Goal: Task Accomplishment & Management: Manage account settings

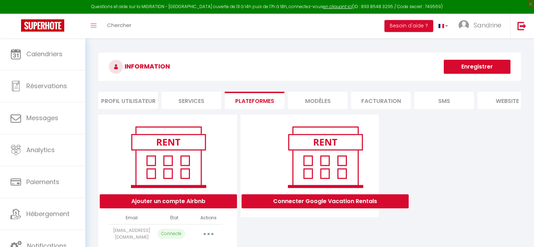
click at [32, 58] on span "Calendriers" at bounding box center [44, 53] width 36 height 9
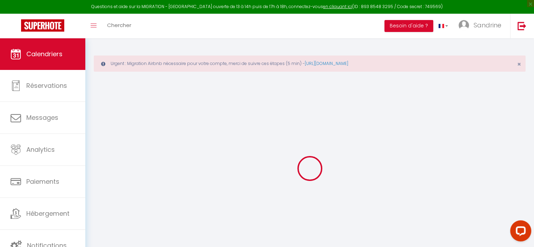
select select
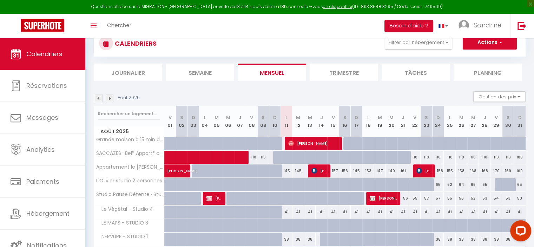
scroll to position [70, 0]
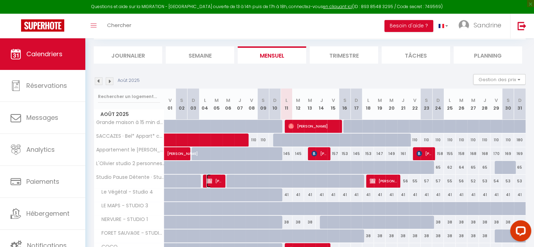
click at [219, 181] on span "[PERSON_NAME]" at bounding box center [213, 180] width 15 height 13
select select "OK"
select select "KO"
select select "0"
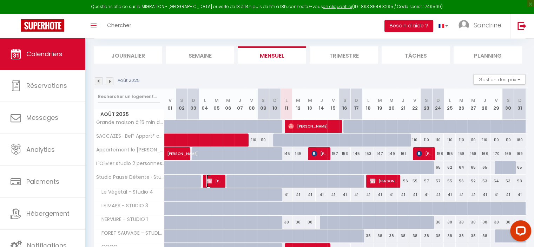
select select "1"
select select
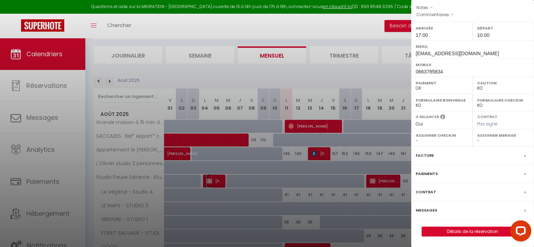
scroll to position [97, 0]
click at [465, 234] on link "Détails de la réservation" at bounding box center [472, 231] width 101 height 9
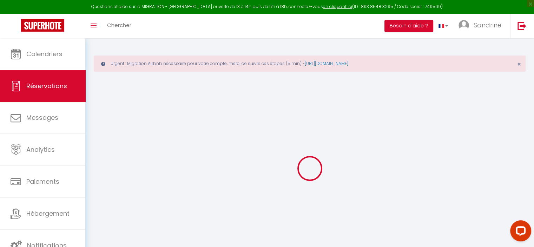
select select
checkbox input "false"
select select
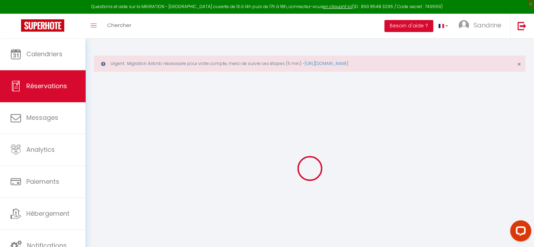
checkbox input "false"
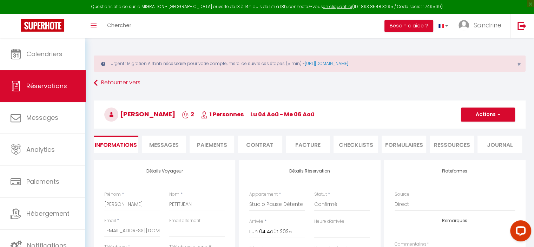
type input "45"
select select
checkbox input "false"
select select "17:00"
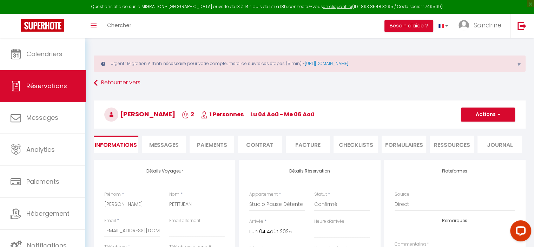
select select "10:00"
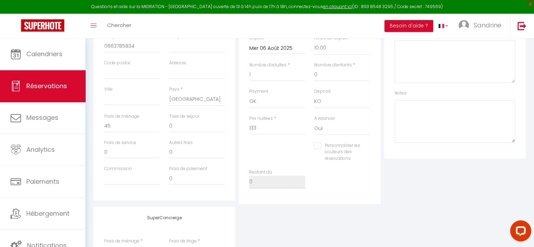
scroll to position [211, 0]
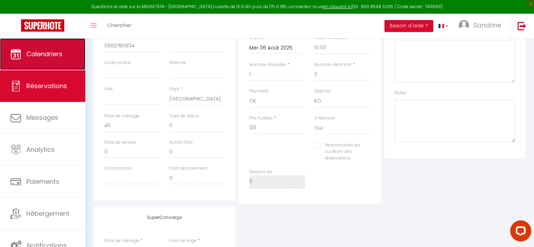
click at [53, 53] on span "Calendriers" at bounding box center [44, 53] width 36 height 9
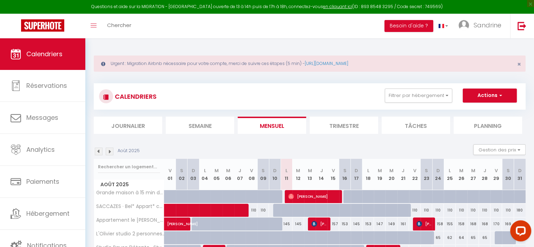
scroll to position [35, 0]
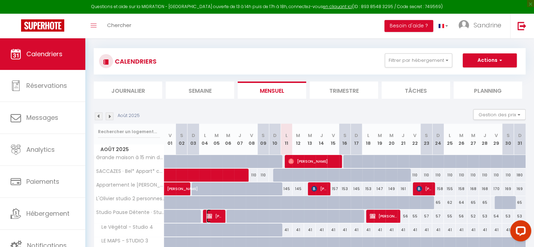
click at [213, 217] on span "[PERSON_NAME]" at bounding box center [213, 215] width 15 height 13
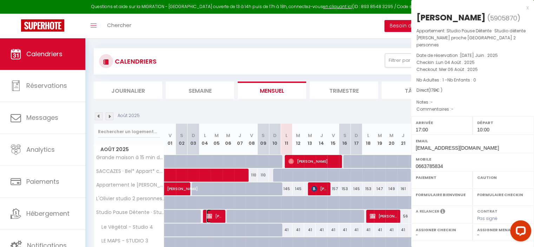
select select "OK"
select select "KO"
select select "0"
select select "1"
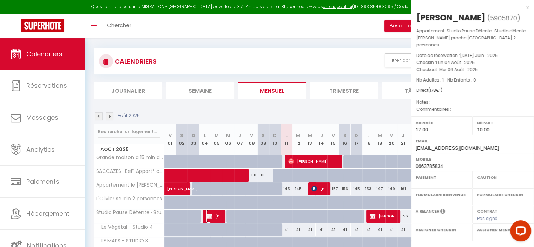
select select
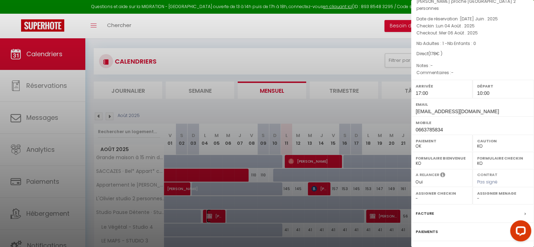
scroll to position [97, 0]
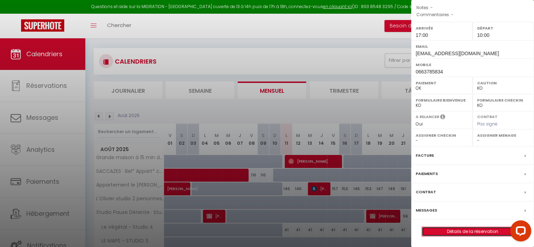
click at [467, 233] on link "Détails de la réservation" at bounding box center [472, 231] width 101 height 9
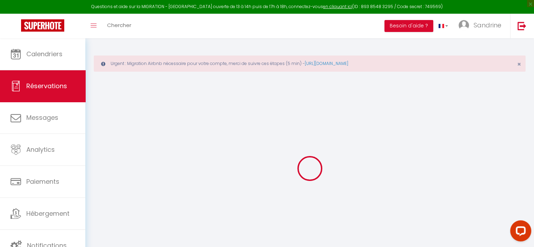
type input "[PERSON_NAME]"
type input "PETITJEAN"
type input "[EMAIL_ADDRESS][DOMAIN_NAME]"
type input "0663785834"
select select "FR"
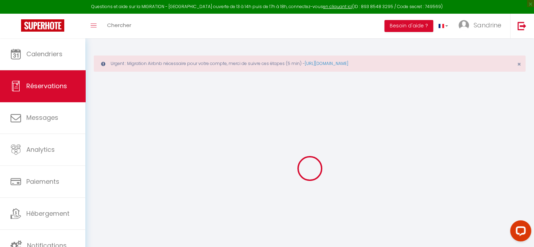
select select "53179"
select select "1"
type input "Lun 04 Août 2025"
select select
type input "Mer 06 Août 2025"
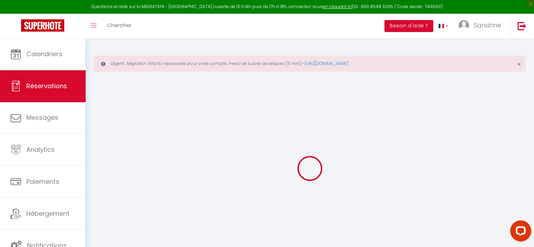
select select
type input "1"
select select "12"
select select "14"
type input "133"
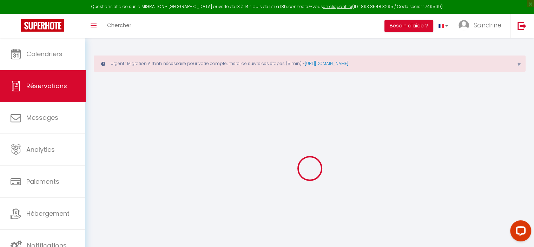
checkbox input "false"
type input "0"
type input "35"
type input "0"
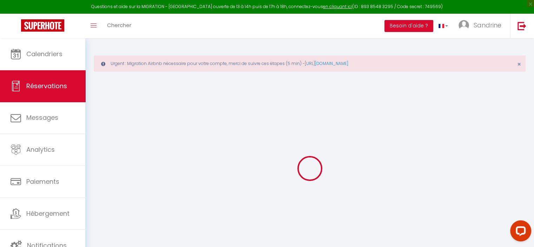
select select
checkbox input "false"
select select
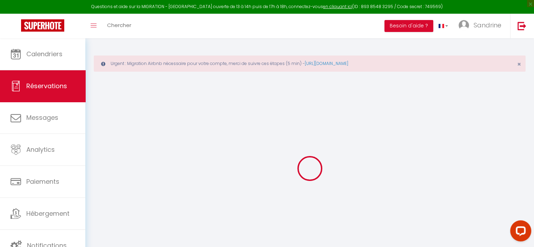
checkbox input "false"
select select
checkbox input "false"
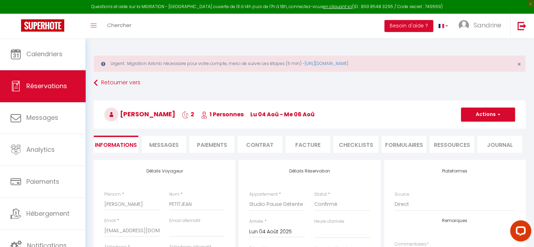
type input "45"
select select
checkbox input "false"
select select "17:00"
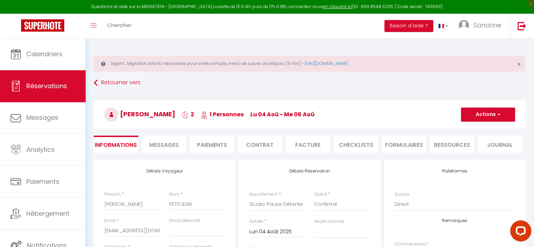
select select "10:00"
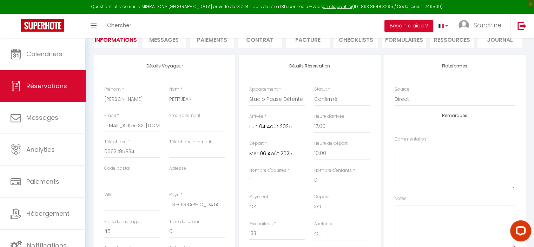
scroll to position [105, 0]
click at [288, 153] on input "Mer 06 Août 2025" at bounding box center [277, 153] width 56 height 9
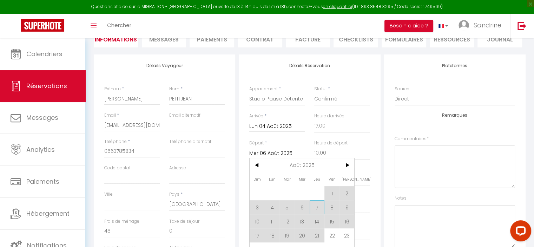
click at [320, 207] on span "7" at bounding box center [317, 207] width 15 height 14
click at [285, 153] on input "Mer 06 Août 2025" at bounding box center [277, 153] width 56 height 9
click at [274, 153] on input "Mer 06 Août 2025" at bounding box center [277, 153] width 56 height 9
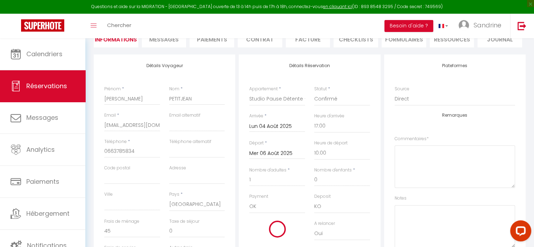
type input "Jeu 07 Août 2025"
checkbox input "false"
type input "94"
checkbox input "false"
click at [262, 151] on input "Jeu 07 Août 2025" at bounding box center [277, 153] width 56 height 9
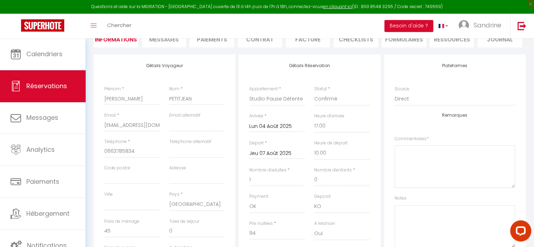
click at [262, 151] on input "Jeu 07 Août 2025" at bounding box center [277, 153] width 56 height 9
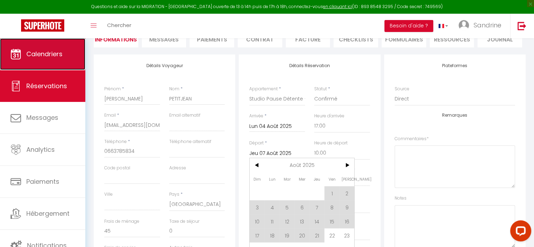
click at [46, 63] on link "Calendriers" at bounding box center [42, 54] width 85 height 32
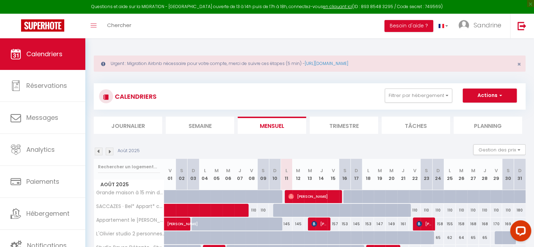
click at [315, 49] on div "Urgent : Migration Airbnb nécessaire pour votre compte, merci de suivre ces éta…" at bounding box center [309, 205] width 449 height 335
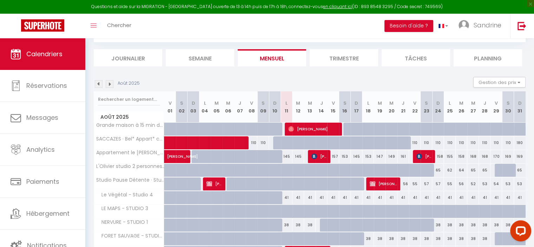
scroll to position [70, 0]
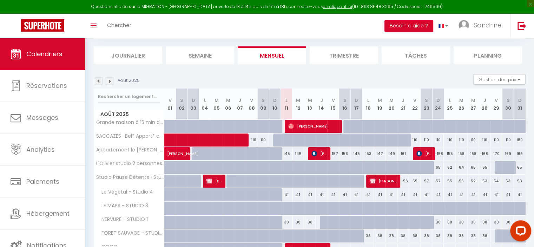
click at [233, 180] on div at bounding box center [232, 180] width 12 height 13
type input "48"
select select "1"
type input "Mer 06 Août 2025"
type input "Jeu 07 Août 2025"
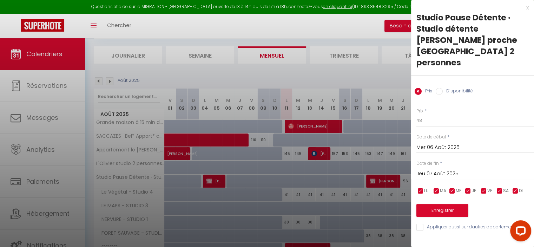
click at [442, 88] on input "Disponibilité" at bounding box center [439, 91] width 7 height 7
radio input "true"
radio input "false"
click at [448, 205] on button "Enregistrer" at bounding box center [442, 211] width 52 height 13
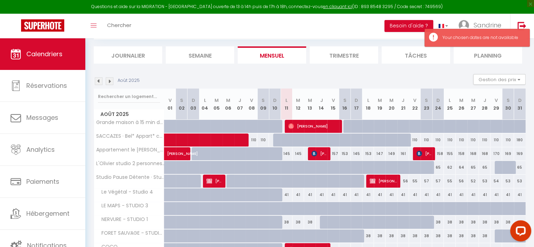
click at [227, 181] on div at bounding box center [232, 180] width 12 height 13
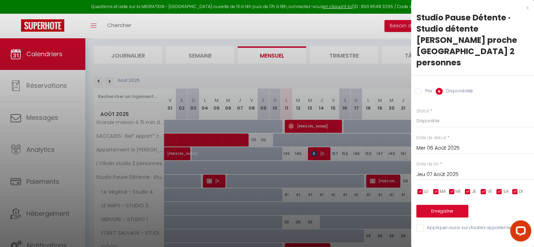
click at [385, 210] on div at bounding box center [267, 123] width 534 height 247
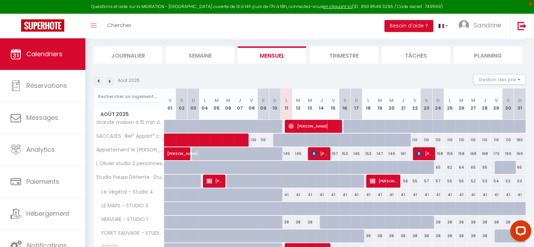
click at [294, 164] on div at bounding box center [298, 167] width 12 height 13
select select "1"
type input "[DATE] Août 2025"
type input "Mer 13 Août 2025"
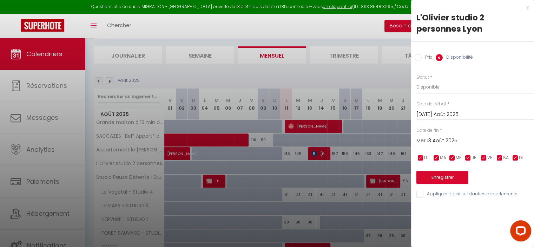
click at [426, 111] on input "[DATE] Août 2025" at bounding box center [475, 114] width 118 height 9
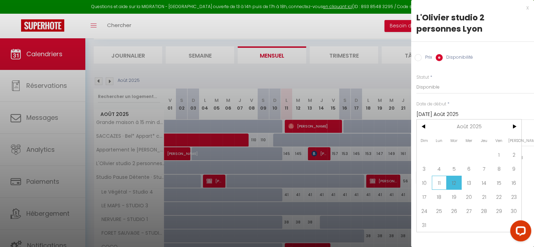
click at [438, 182] on span "11" at bounding box center [439, 183] width 15 height 14
type input "Lun 11 Août 2025"
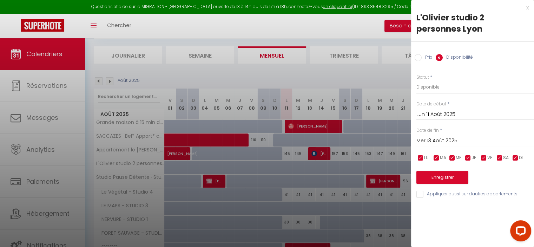
click at [443, 143] on input "Mer 13 Août 2025" at bounding box center [475, 140] width 118 height 9
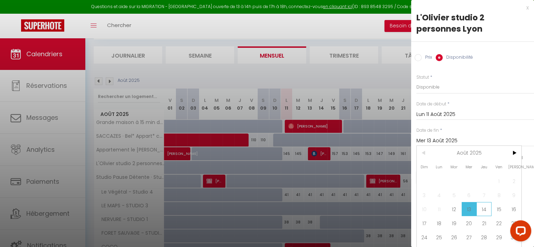
click at [482, 209] on span "14" at bounding box center [483, 209] width 15 height 14
type input "[DEMOGRAPHIC_DATA] 14 Août 2025"
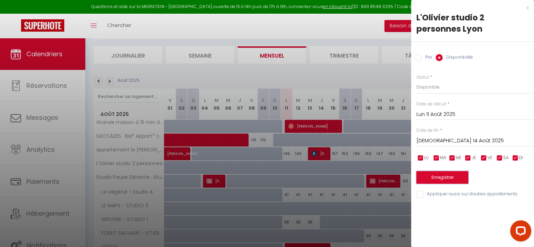
click at [461, 181] on button "Enregistrer" at bounding box center [442, 177] width 52 height 13
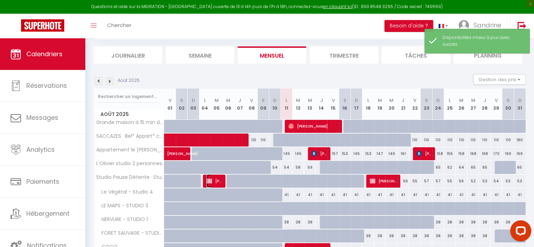
click at [216, 182] on span "[PERSON_NAME]" at bounding box center [213, 180] width 15 height 13
select select "OK"
select select "KO"
select select "0"
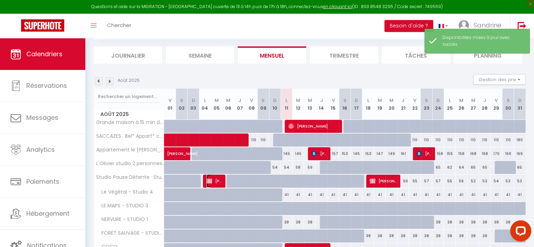
select select "1"
select select
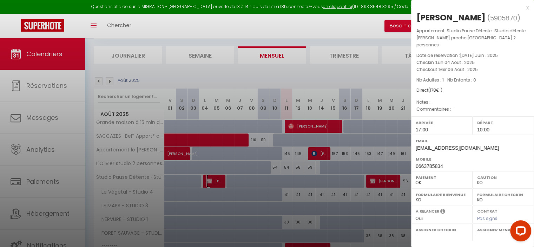
scroll to position [97, 0]
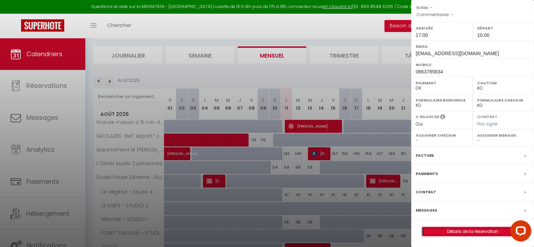
click at [470, 228] on link "Détails de la réservation" at bounding box center [472, 231] width 101 height 9
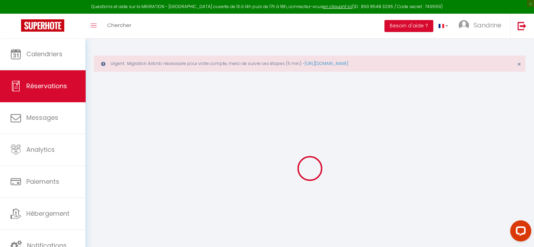
select select
checkbox input "false"
select select
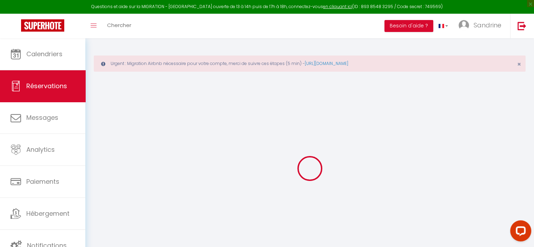
checkbox input "false"
type input "45"
select select
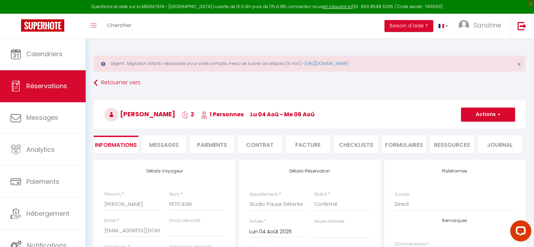
checkbox input "false"
select select "17:00"
select select "10:00"
click at [491, 115] on button "Actions" at bounding box center [488, 114] width 54 height 14
click at [475, 140] on link "Dupliquer" at bounding box center [480, 138] width 55 height 9
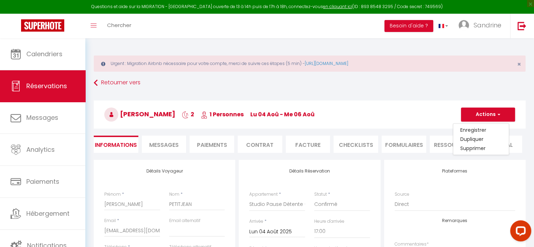
select select
checkbox input "false"
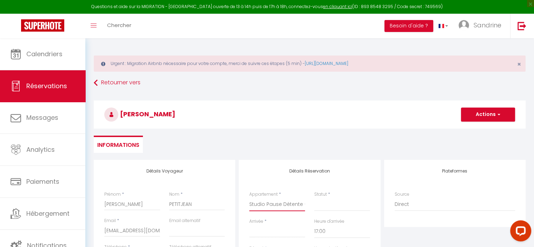
click at [276, 205] on select "Le Végétal - Studio 4 Appartement le [PERSON_NAME] 4-6 pers à [GEOGRAPHIC_DATA]…" at bounding box center [277, 204] width 56 height 13
select select "47147"
click at [249, 198] on select "Le Végétal - Studio 4 Appartement le [PERSON_NAME] 4-6 pers à [GEOGRAPHIC_DATA]…" at bounding box center [277, 204] width 56 height 13
select select
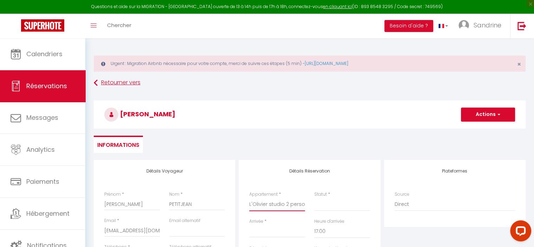
select select
type input "0"
select select
checkbox input "false"
click at [267, 94] on div "[PERSON_NAME] Actions Enregistrer Actions Enregistrer [PERSON_NAME] et éditer E…" at bounding box center [309, 113] width 441 height 38
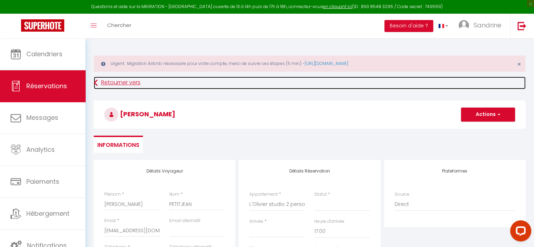
click at [268, 88] on link "Retourner vers" at bounding box center [310, 83] width 432 height 13
select select
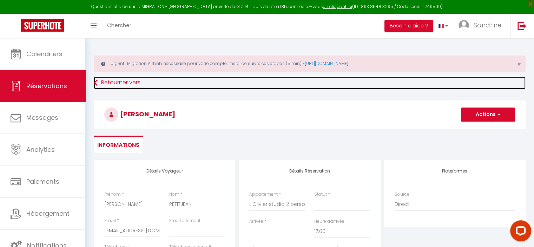
checkbox input "false"
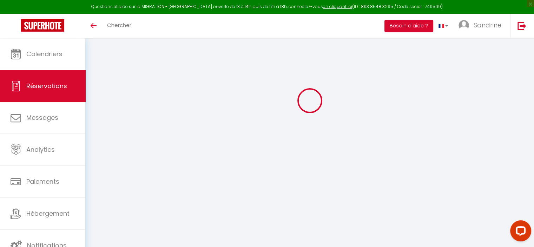
type input "[PERSON_NAME]"
type input "PETITJEAN"
type input "[EMAIL_ADDRESS][DOMAIN_NAME]"
type input "0663785834"
select select "FR"
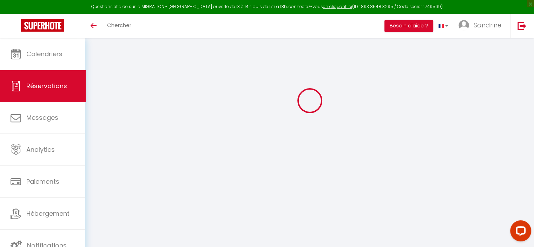
select select "53179"
select select "1"
type input "Lun 04 Août 2025"
select select
type input "Mer 06 Août 2025"
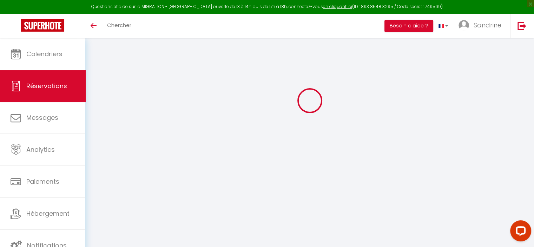
select select
type input "1"
select select "12"
select select "14"
type input "133"
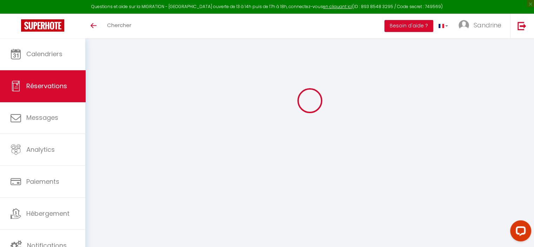
checkbox input "false"
type input "0"
type input "35"
type input "0"
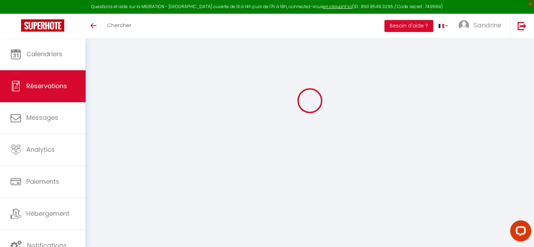
select select
checkbox input "false"
select select
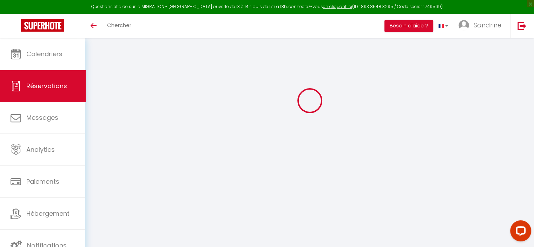
checkbox input "false"
select select
checkbox input "false"
type input "45"
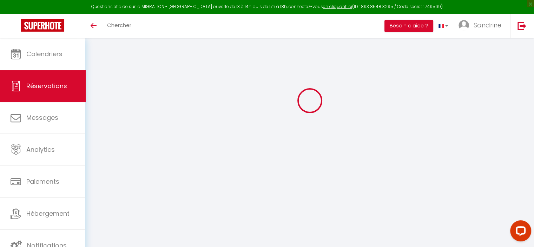
select select
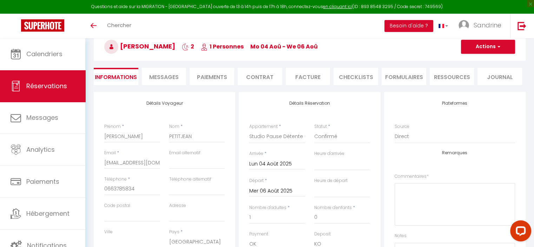
checkbox input "false"
select select "17:00"
select select "10:00"
click at [476, 46] on button "Actions" at bounding box center [488, 47] width 54 height 14
click at [471, 71] on link "Dupliquer" at bounding box center [480, 71] width 55 height 9
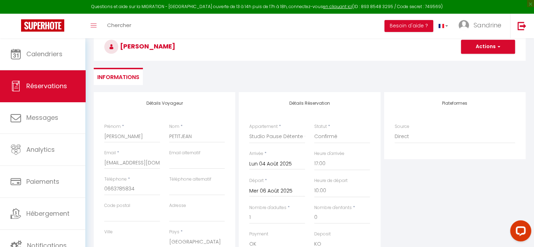
select select
checkbox input "false"
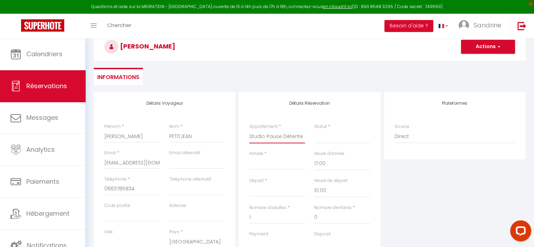
click at [277, 137] on select "Le Végétal - Studio 4 Appartement le [PERSON_NAME] 4-6 pers à [GEOGRAPHIC_DATA]…" at bounding box center [277, 136] width 56 height 13
select select "47147"
click at [249, 130] on select "Le Végétal - Studio 4 Appartement le [PERSON_NAME] 4-6 pers à [GEOGRAPHIC_DATA]…" at bounding box center [277, 136] width 56 height 13
select select
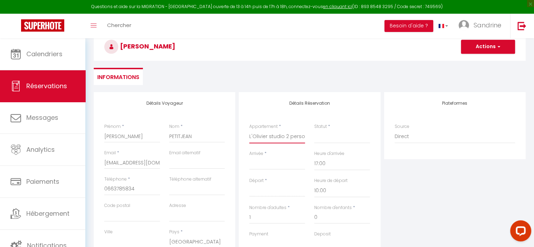
select select
type input "0"
select select
checkbox input "false"
click at [269, 164] on input "Arrivée" at bounding box center [277, 163] width 56 height 9
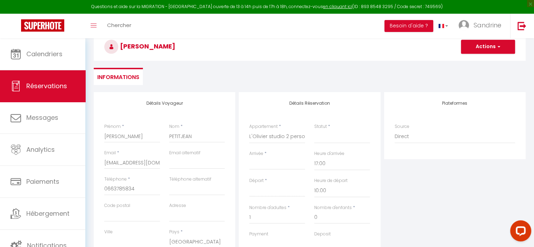
select select
checkbox input "false"
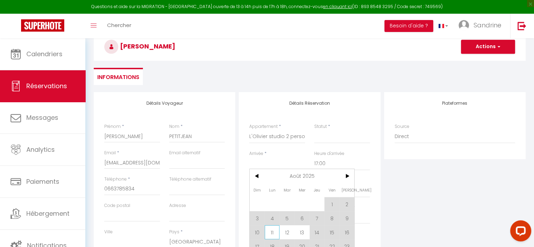
click at [270, 231] on span "11" at bounding box center [272, 232] width 15 height 14
select select
type input "Lun 11 Août 2025"
type input "[DATE] Août 2025"
select select
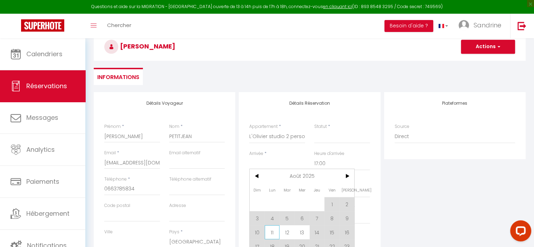
select select
checkbox input "false"
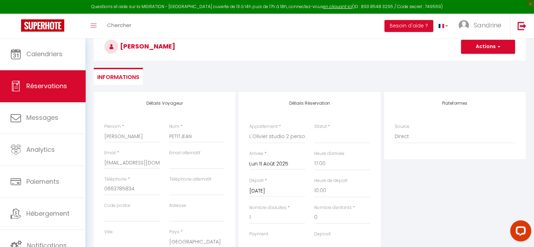
type input "0"
select select
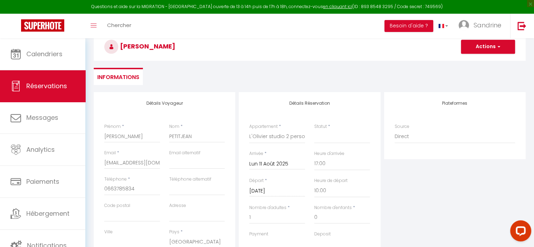
checkbox input "false"
click at [274, 191] on input "[DATE] Août 2025" at bounding box center [277, 190] width 56 height 9
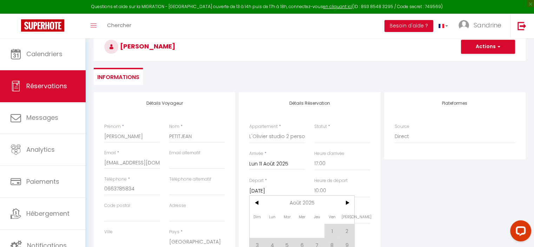
scroll to position [73, 0]
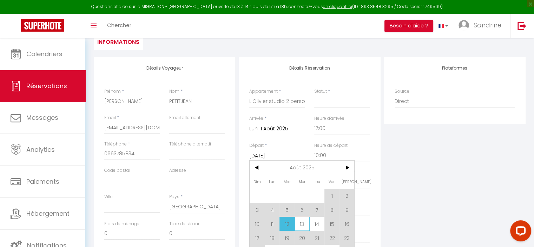
click at [303, 224] on span "13" at bounding box center [301, 224] width 15 height 14
select select
type input "Mer 13 Août 2025"
select select
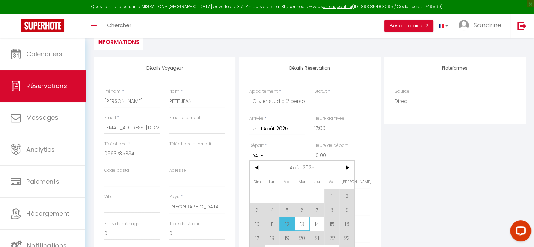
select select
checkbox input "false"
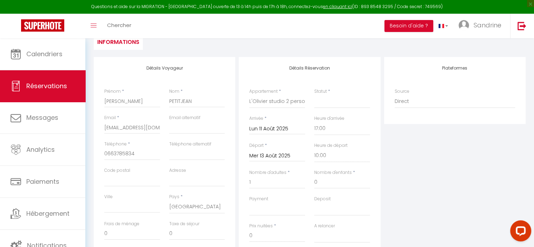
type input "45"
select select
type input "112"
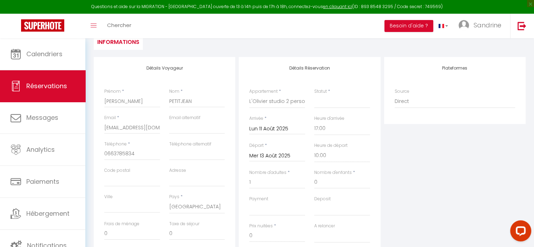
select select
checkbox input "false"
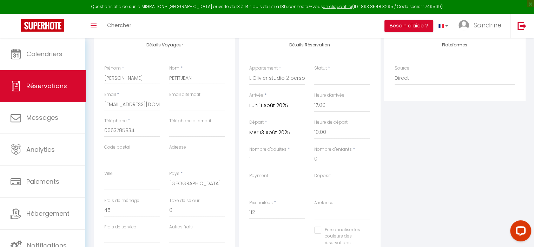
scroll to position [108, 0]
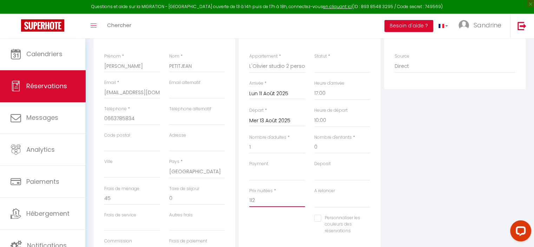
click at [268, 199] on input "112" at bounding box center [277, 200] width 56 height 13
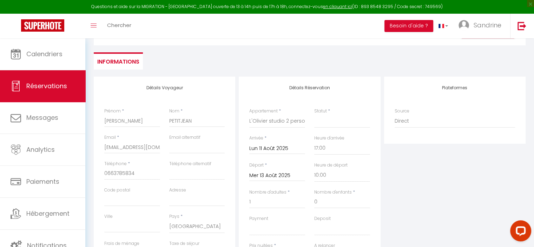
scroll to position [38, 0]
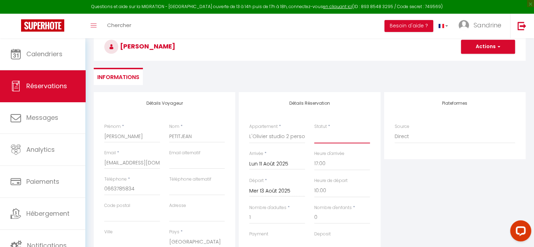
click at [321, 138] on select "Confirmé Non Confirmé Annulé Annulé par le voyageur No Show Request" at bounding box center [342, 136] width 56 height 13
select select "1"
click at [314, 130] on select "Confirmé Non Confirmé Annulé Annulé par le voyageur No Show Request" at bounding box center [342, 136] width 56 height 13
select select
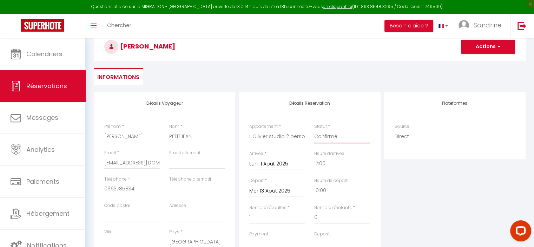
select select
checkbox input "false"
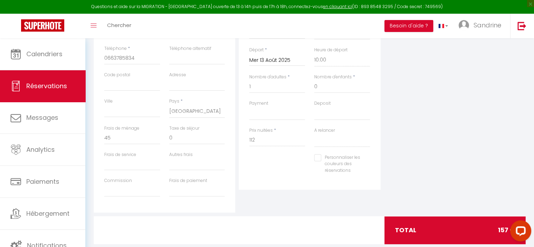
scroll to position [183, 0]
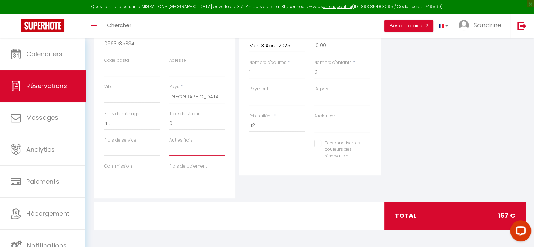
click at [179, 148] on input "Autres frais" at bounding box center [197, 149] width 56 height 13
type input "15"
click at [288, 156] on div "Personnaliser les couleurs des réservations #D7092E" at bounding box center [310, 153] width 130 height 27
drag, startPoint x: 263, startPoint y: 125, endPoint x: 246, endPoint y: 125, distance: 16.9
click at [246, 125] on div "Prix nuitées * 112" at bounding box center [277, 126] width 65 height 27
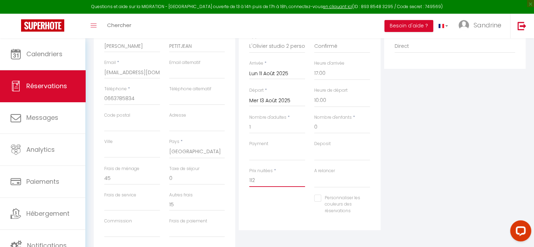
scroll to position [113, 0]
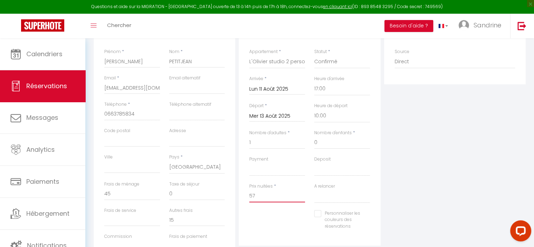
type input "57"
click at [269, 215] on div "Personnaliser les couleurs des réservations #D7092E" at bounding box center [310, 223] width 130 height 27
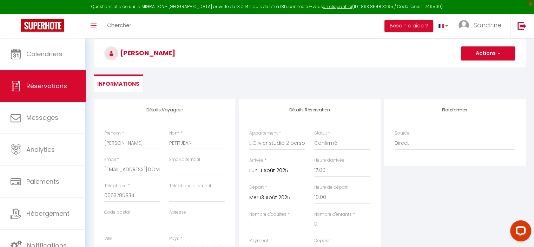
scroll to position [7, 0]
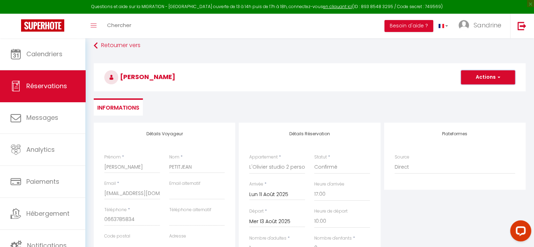
click at [505, 74] on button "Actions" at bounding box center [488, 77] width 54 height 14
click at [464, 92] on link "Enregistrer" at bounding box center [480, 92] width 55 height 9
select select "not_cancelled"
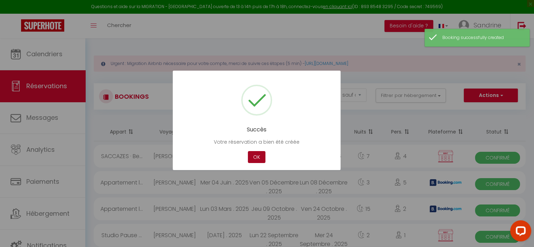
click at [256, 156] on button "OK" at bounding box center [257, 157] width 18 height 12
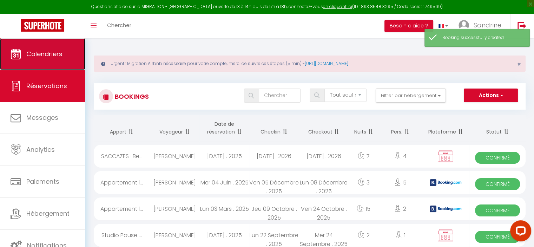
click at [48, 52] on span "Calendriers" at bounding box center [44, 53] width 36 height 9
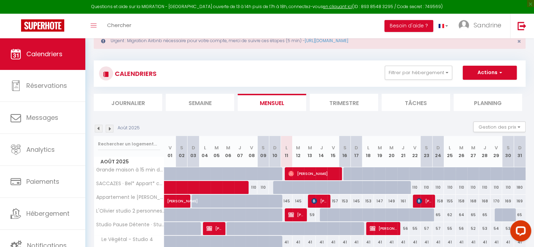
scroll to position [35, 0]
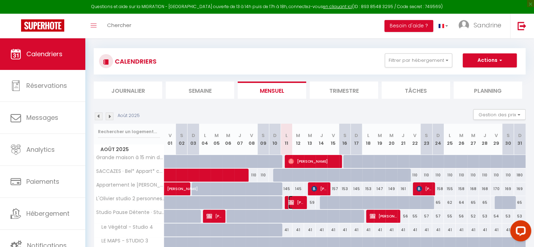
click at [300, 200] on span "[PERSON_NAME]" at bounding box center [295, 202] width 15 height 13
select select "OK"
select select "KO"
select select "0"
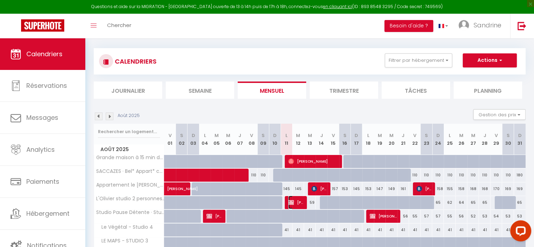
select select "1"
select select
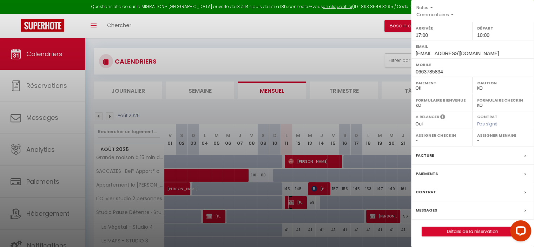
scroll to position [90, 0]
click at [457, 231] on link "Détails de la réservation" at bounding box center [472, 231] width 101 height 9
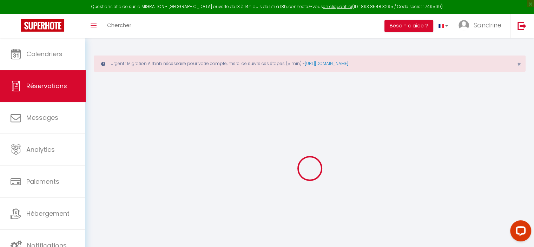
select select
checkbox input "false"
select select
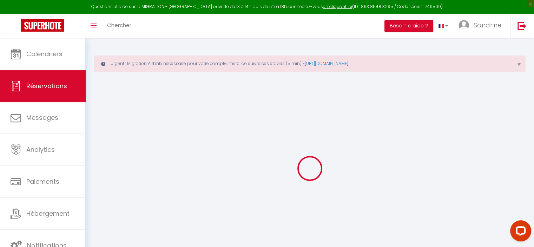
checkbox input "false"
select select
checkbox input "false"
select select
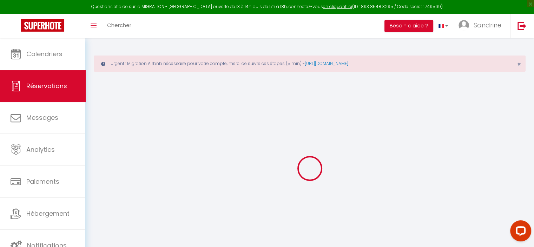
select select
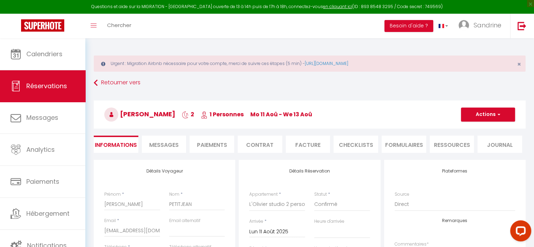
checkbox input "false"
select select "17:00"
select select "10:00"
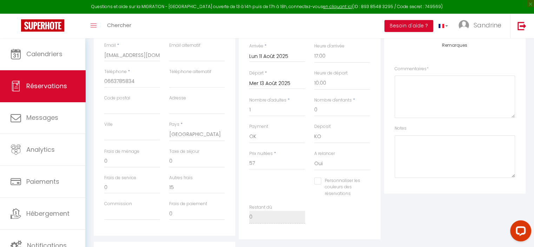
scroll to position [176, 0]
click at [398, 86] on textarea at bounding box center [455, 96] width 120 height 42
drag, startPoint x: 398, startPoint y: 85, endPoint x: 387, endPoint y: 104, distance: 21.2
click at [387, 104] on div "Plateformes Source Direct Airbnb.com Booking.com Chalet montagne Expedia Gite d…" at bounding box center [454, 88] width 141 height 209
click at [424, 86] on textarea "57€ la nuité 15" at bounding box center [455, 96] width 120 height 42
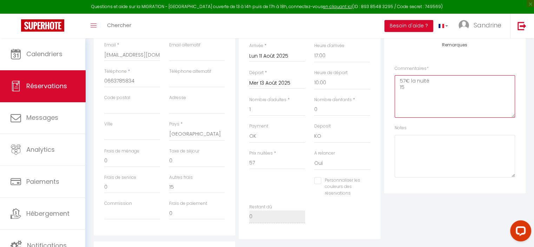
click at [432, 112] on textarea "57€ la nuité 15" at bounding box center [455, 96] width 120 height 42
drag, startPoint x: 432, startPoint y: 112, endPoint x: 392, endPoint y: 149, distance: 54.7
click at [392, 149] on div "Plateformes Source Direct Airbnb.com Booking.com Chalet montagne Expedia Gite d…" at bounding box center [454, 88] width 141 height 209
click at [414, 92] on textarea "57€ la nuité 15" at bounding box center [455, 96] width 120 height 42
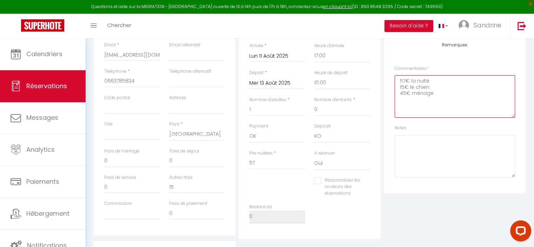
type textarea "57€ la nuité 15€ le chien 45€ ménage"
click at [388, 122] on div "Plateformes Source Direct Airbnb.com Booking.com Chalet montagne Expedia Gite d…" at bounding box center [454, 88] width 141 height 209
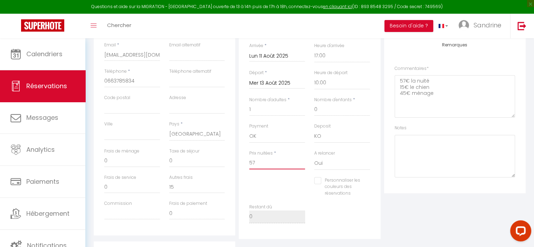
click at [272, 164] on input "57" at bounding box center [277, 163] width 56 height 13
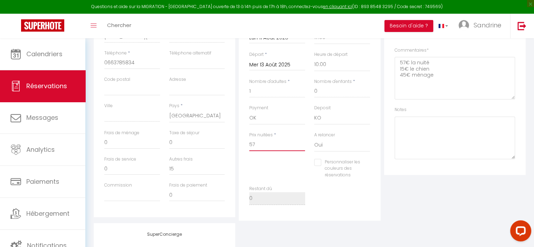
scroll to position [211, 0]
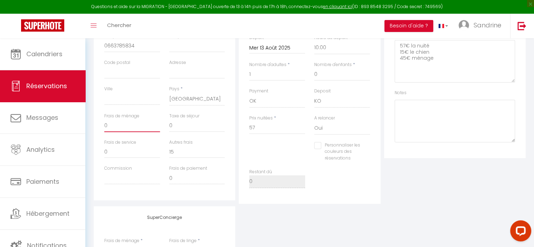
click at [111, 125] on input "0" at bounding box center [132, 125] width 56 height 13
checkbox input "false"
type input "4"
checkbox input "false"
type input "45"
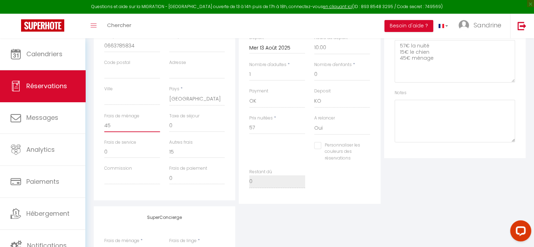
checkbox input "false"
type input "45"
click at [117, 149] on input "0" at bounding box center [132, 151] width 56 height 13
checkbox input "false"
type input "57"
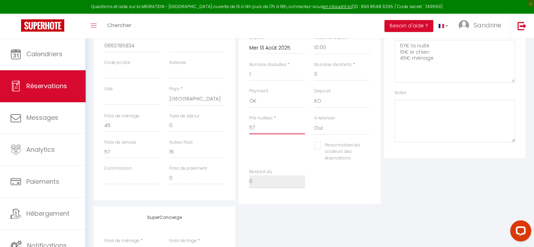
click at [260, 127] on input "57" at bounding box center [277, 127] width 56 height 13
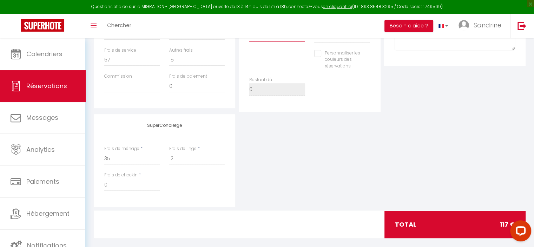
scroll to position [311, 0]
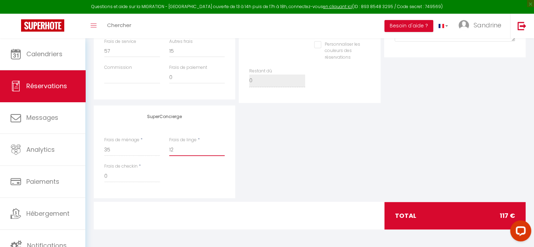
click at [181, 152] on input "12" at bounding box center [197, 149] width 56 height 13
type input "10"
click at [227, 134] on div "SuperConcierge Frais de ménage * 35 Frais de linge * 10 Frais de checkin * 0" at bounding box center [164, 151] width 141 height 93
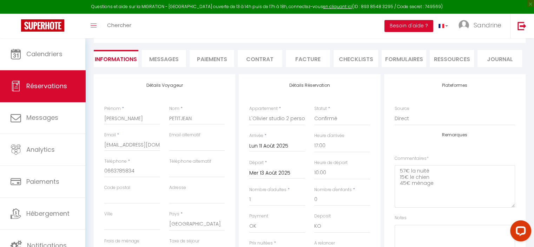
scroll to position [0, 0]
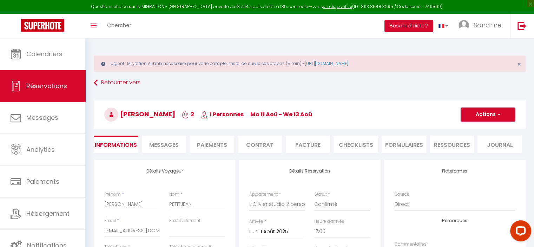
click at [494, 115] on button "Actions" at bounding box center [488, 114] width 54 height 14
click at [480, 130] on link "Enregistrer" at bounding box center [480, 129] width 55 height 9
select select "not_cancelled"
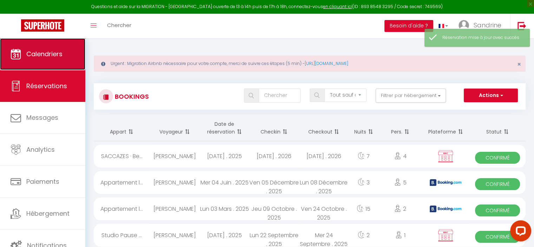
click at [70, 64] on link "Calendriers" at bounding box center [42, 54] width 85 height 32
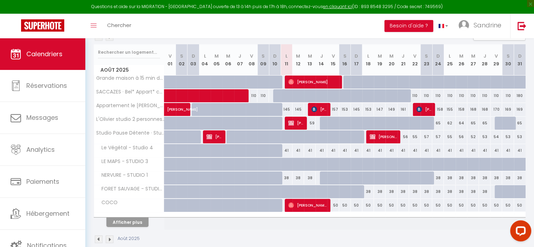
scroll to position [125, 0]
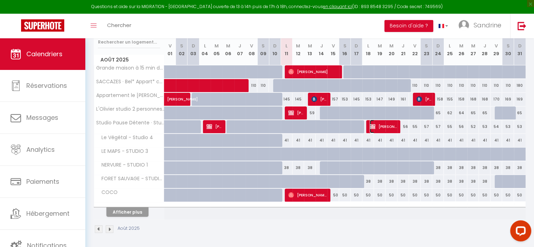
click at [373, 127] on img at bounding box center [373, 127] width 6 height 6
select select "OK"
select select "KO"
select select "0"
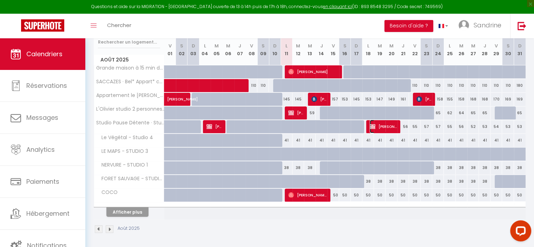
select select "1"
select select
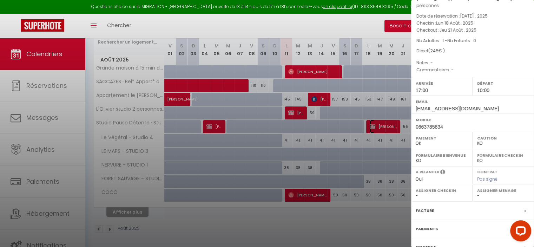
scroll to position [97, 0]
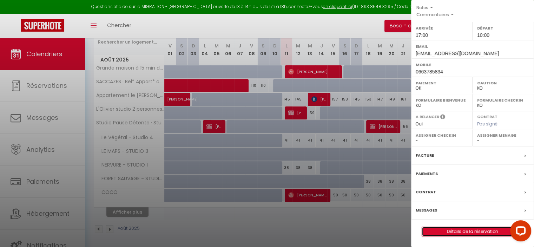
click at [463, 232] on link "Détails de la réservation" at bounding box center [472, 231] width 101 height 9
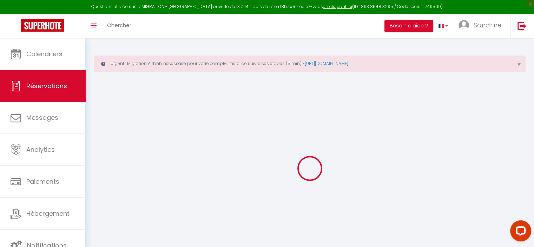
select select
checkbox input "false"
select select
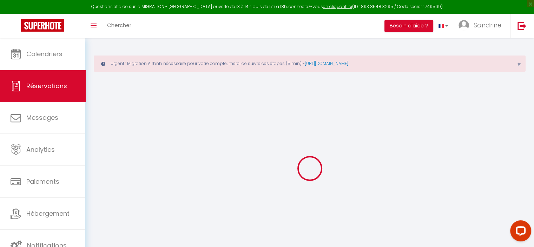
checkbox input "false"
type input "45"
select select
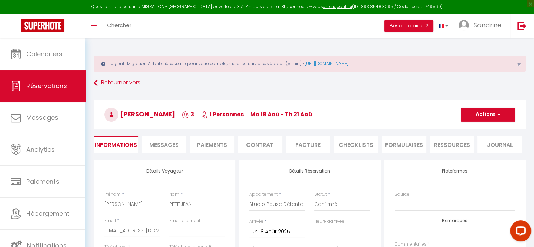
checkbox input "false"
select select "17:00"
select select "10:00"
click at [480, 116] on button "Actions" at bounding box center [488, 114] width 54 height 14
click at [477, 148] on link "Supprimer" at bounding box center [480, 148] width 55 height 9
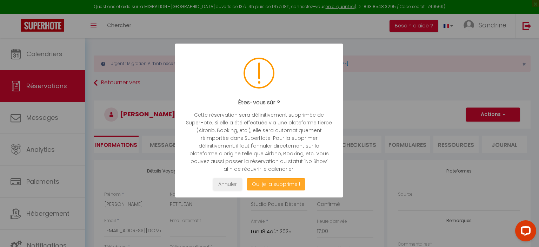
click at [283, 182] on button "Oui je la supprime !" at bounding box center [276, 184] width 59 height 12
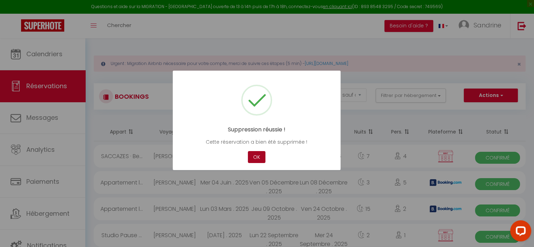
click at [254, 158] on button "OK" at bounding box center [257, 157] width 18 height 12
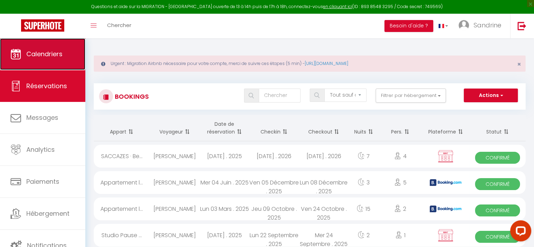
click at [58, 59] on link "Calendriers" at bounding box center [42, 54] width 85 height 32
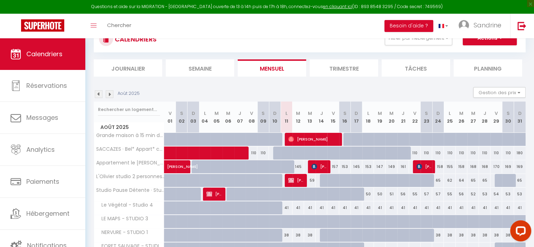
scroll to position [70, 0]
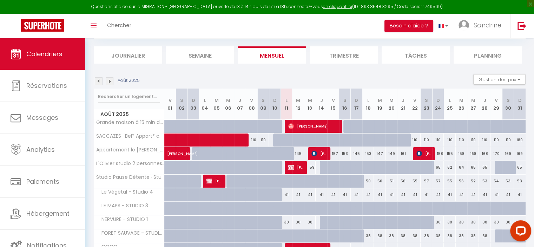
click at [111, 80] on img at bounding box center [110, 81] width 8 height 8
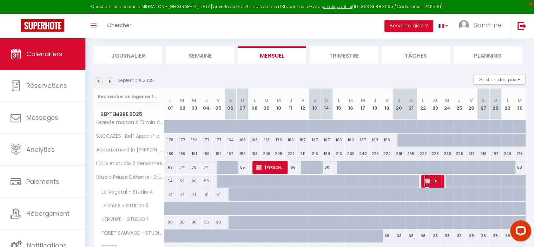
click at [431, 179] on span "[PERSON_NAME]" at bounding box center [432, 180] width 16 height 13
select select "OK"
select select "KO"
select select "0"
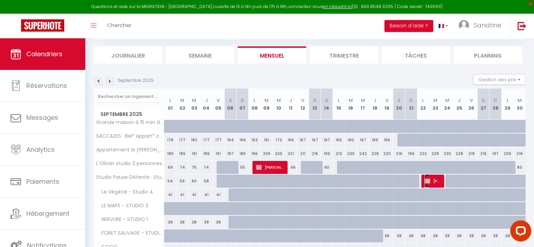
select select "1"
select select
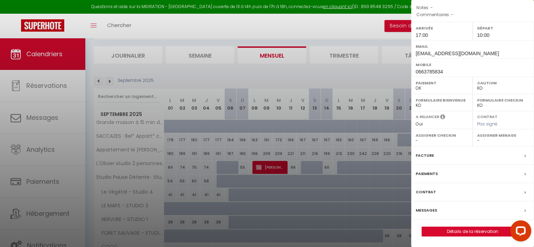
scroll to position [97, 0]
click at [463, 231] on link "Détails de la réservation" at bounding box center [472, 231] width 101 height 9
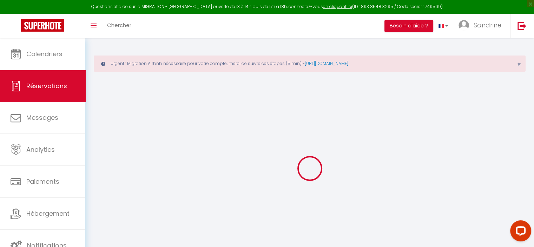
select select
checkbox input "false"
select select
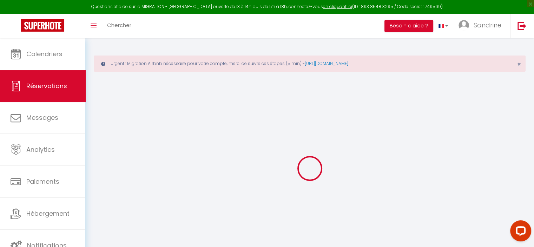
checkbox input "false"
type input "45"
select select
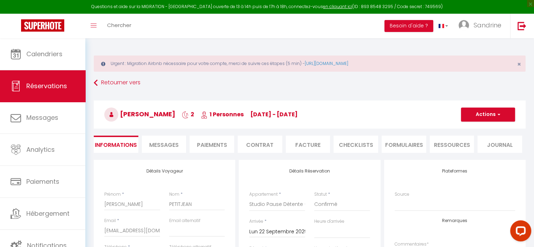
checkbox input "false"
select select "17:00"
select select "10:00"
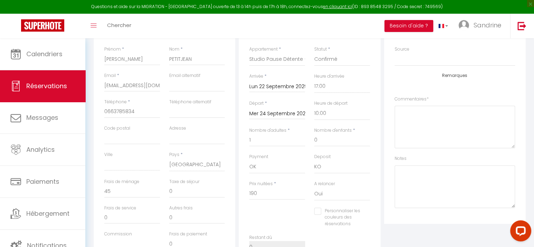
scroll to position [176, 0]
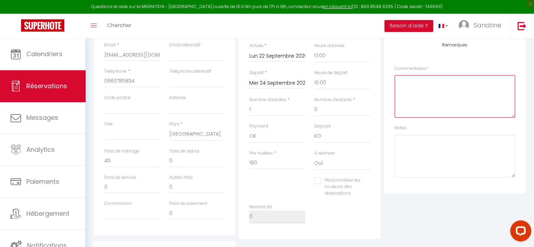
click at [411, 85] on textarea at bounding box center [455, 96] width 120 height 42
drag, startPoint x: 411, startPoint y: 85, endPoint x: 391, endPoint y: 112, distance: 33.6
click at [391, 112] on div "Plateformes Source Direct Airbnb.com Booking.com Chalet montagne Expedia Gite d…" at bounding box center [454, 88] width 141 height 209
click at [431, 81] on textarea "Nuitée : 57" at bounding box center [455, 96] width 120 height 42
click at [421, 93] on textarea "Nuitée : 57€ Chien : 15 € Ménage 45€" at bounding box center [455, 96] width 120 height 42
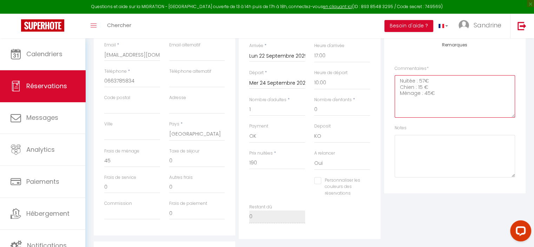
click at [445, 92] on textarea "Nuitée : 57€ Chien : 15 € Ménage : 45€" at bounding box center [455, 96] width 120 height 42
click at [466, 104] on textarea "Nuitée : 57€ Chien : 15 € Ménage : 45€ Attention trop percu de" at bounding box center [455, 96] width 120 height 42
type textarea "Nuitée : 57€ Chien : 15 € Ménage : 45€ Attention trop percu de 57€"
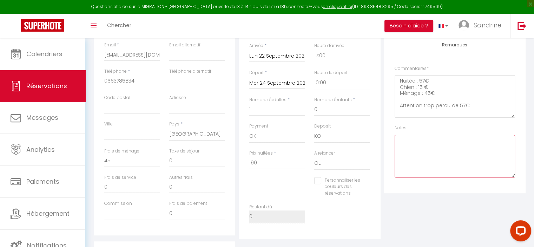
click at [470, 160] on textarea at bounding box center [455, 156] width 120 height 42
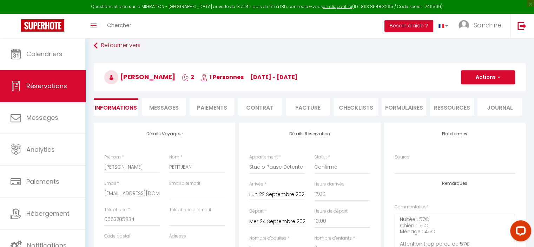
scroll to position [35, 0]
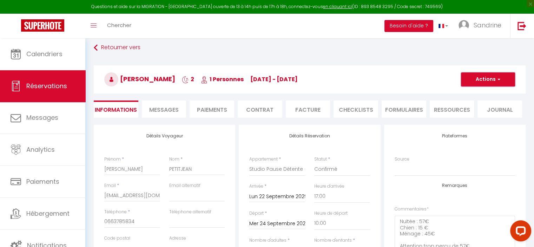
click at [484, 81] on button "Actions" at bounding box center [488, 79] width 54 height 14
click at [484, 92] on link "Enregistrer" at bounding box center [480, 94] width 55 height 9
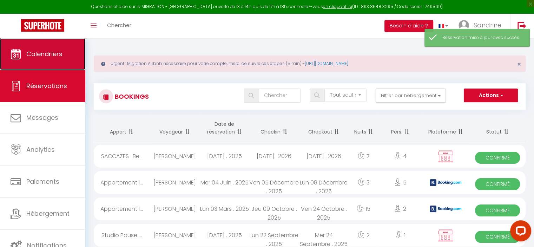
click at [43, 59] on link "Calendriers" at bounding box center [42, 54] width 85 height 32
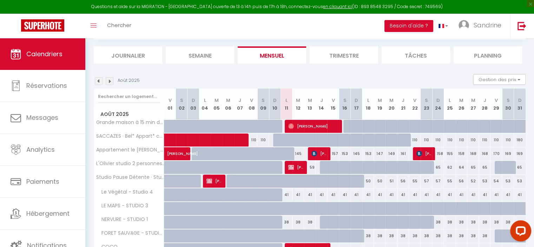
scroll to position [105, 0]
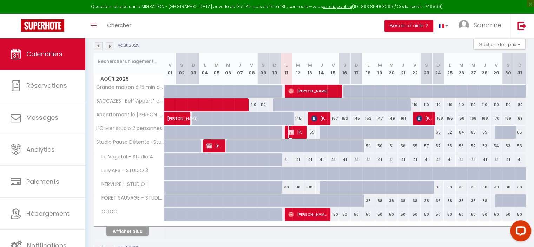
click at [298, 130] on span "[PERSON_NAME]" at bounding box center [295, 131] width 15 height 13
select select "OK"
select select "KO"
select select "0"
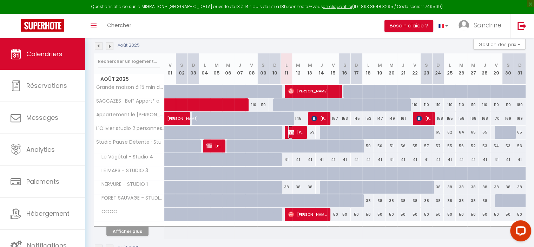
select select "1"
select select
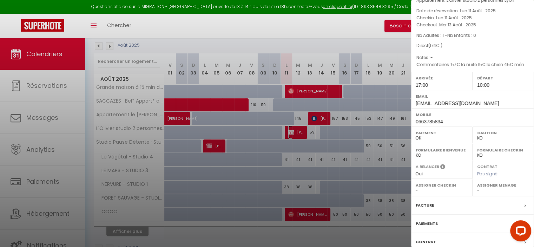
scroll to position [90, 0]
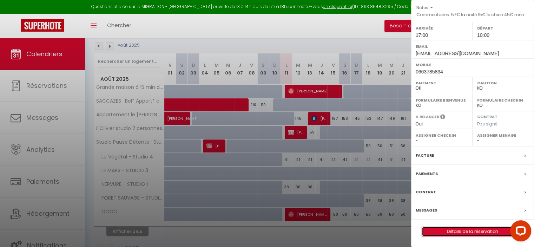
click at [468, 229] on link "Détails de la réservation" at bounding box center [472, 231] width 101 height 9
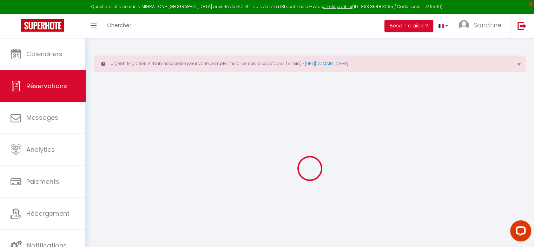
select select
checkbox input "false"
type textarea "57€ la nuité 15€ le chien 45€ ménage"
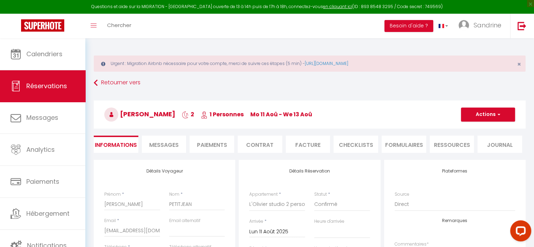
type input "45"
select select
checkbox input "false"
select select "17:00"
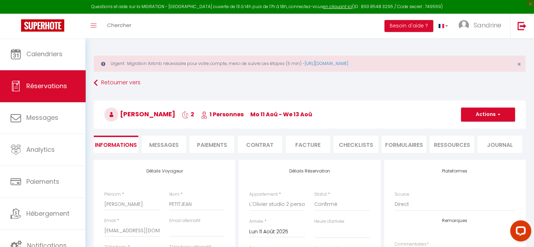
select select "10:00"
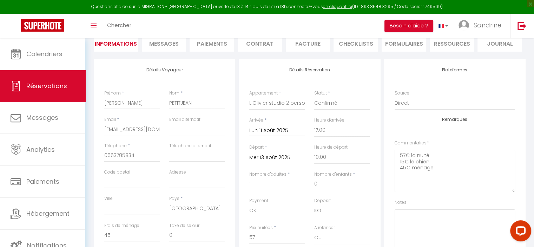
scroll to position [105, 0]
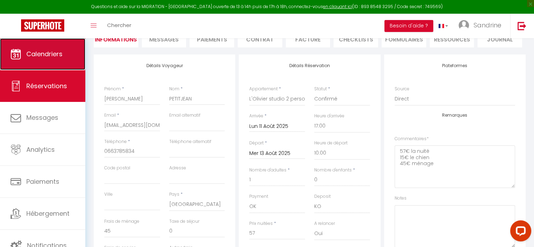
click at [41, 66] on link "Calendriers" at bounding box center [42, 54] width 85 height 32
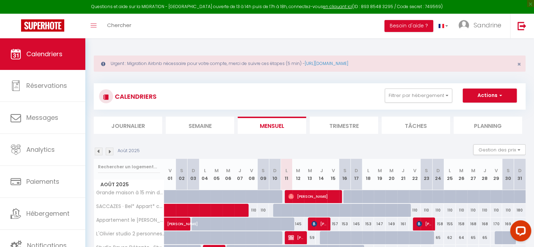
click at [110, 151] on img at bounding box center [110, 151] width 8 height 8
select select
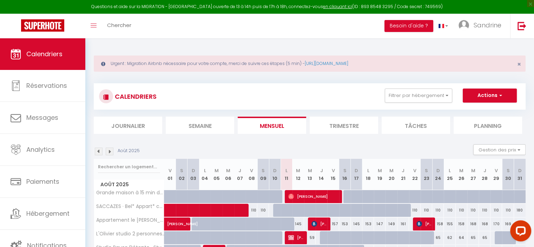
select select
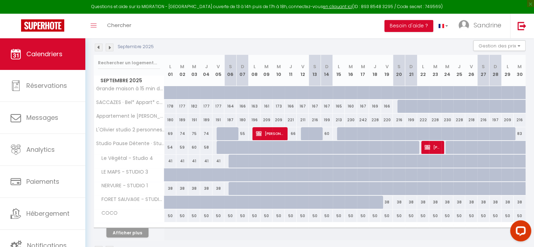
scroll to position [105, 0]
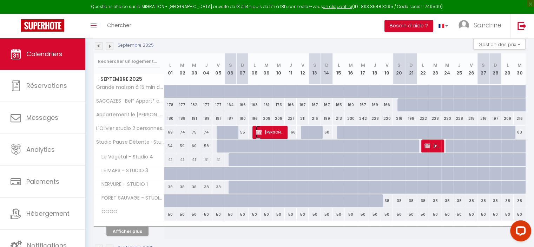
click at [270, 134] on span "[PERSON_NAME]" at bounding box center [270, 131] width 28 height 13
select select "OK"
select select "KO"
select select "0"
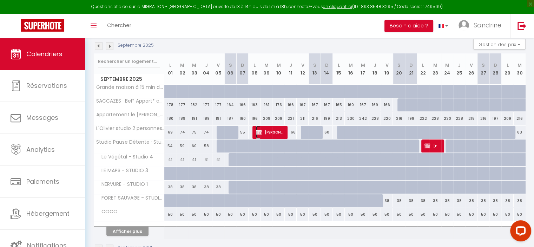
select select "1"
select select
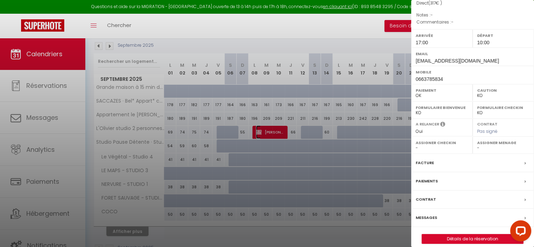
scroll to position [90, 0]
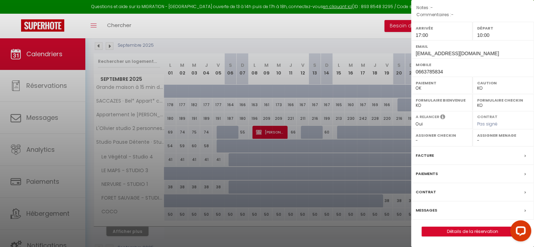
click at [281, 150] on div at bounding box center [267, 123] width 534 height 247
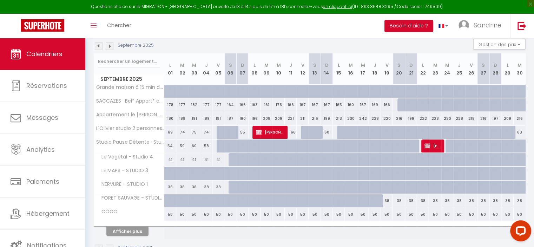
click at [222, 145] on div at bounding box center [223, 145] width 12 height 13
type input "61"
type input "Ven 05 Septembre 2025"
type input "Sam 06 Septembre 2025"
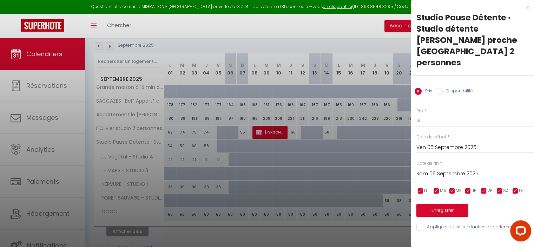
click at [438, 88] on input "Disponibilité" at bounding box center [439, 91] width 7 height 7
radio input "true"
radio input "false"
click at [439, 170] on input "Sam 06 Septembre 2025" at bounding box center [475, 174] width 118 height 9
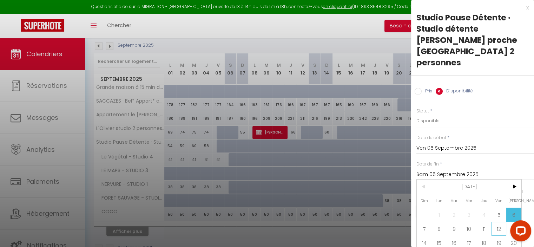
click at [495, 221] on span "12" at bounding box center [498, 228] width 15 height 14
type input "Ven 12 Septembre 2025"
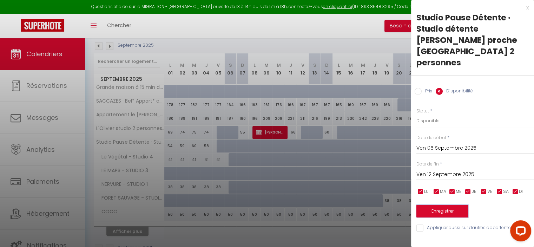
click at [454, 205] on button "Enregistrer" at bounding box center [442, 211] width 52 height 13
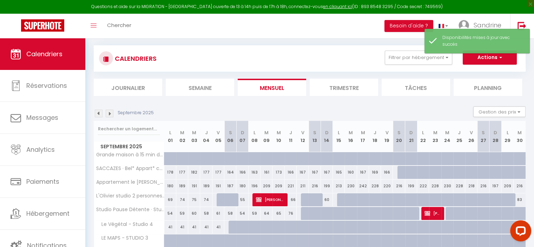
scroll to position [105, 0]
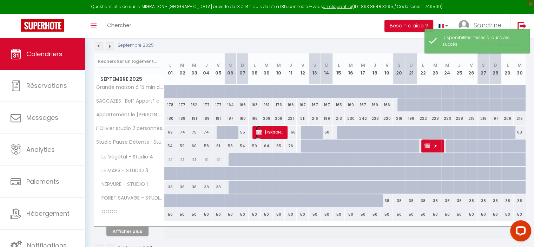
click at [263, 132] on span "[PERSON_NAME]" at bounding box center [270, 131] width 28 height 13
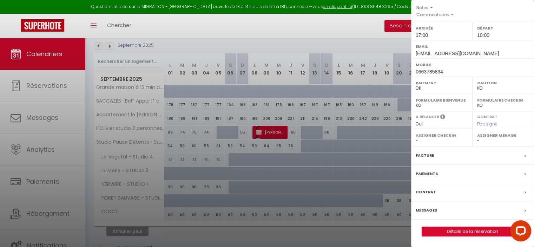
scroll to position [90, 0]
click at [471, 227] on link "Détails de la réservation" at bounding box center [472, 231] width 101 height 9
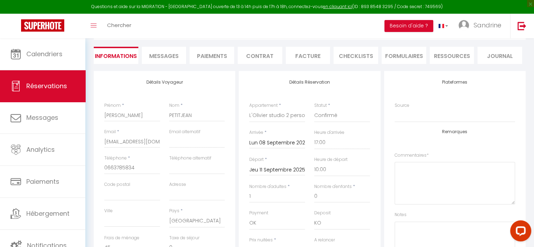
scroll to position [140, 0]
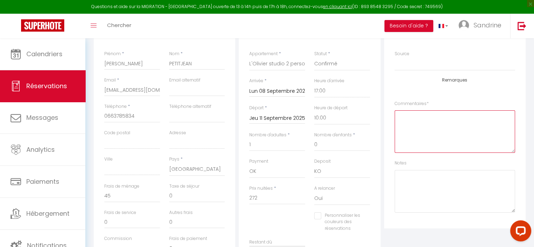
click at [417, 119] on textarea at bounding box center [455, 131] width 120 height 42
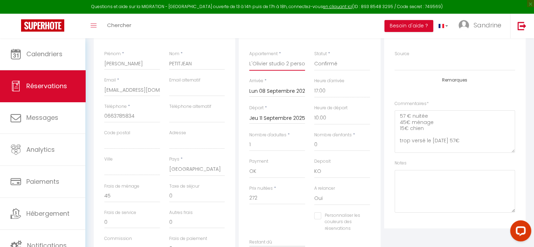
click at [284, 64] on select "Le Végétal - Studio 4 Appartement le [PERSON_NAME] 4-6 pers à [GEOGRAPHIC_DATA]…" at bounding box center [277, 63] width 56 height 13
click at [249, 57] on select "Le Végétal - Studio 4 Appartement le [PERSON_NAME] 4-6 pers à [GEOGRAPHIC_DATA]…" at bounding box center [277, 63] width 56 height 13
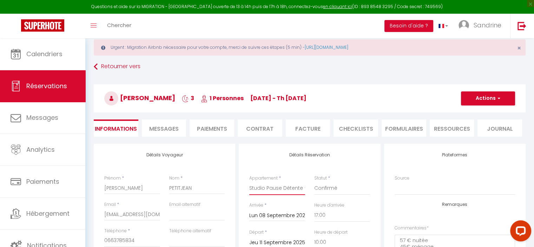
scroll to position [0, 0]
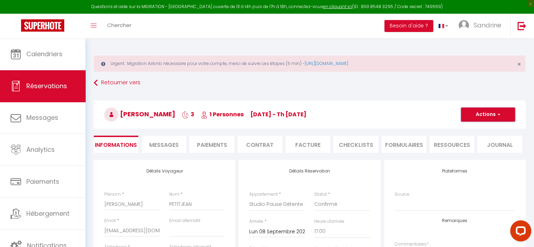
click at [482, 117] on button "Actions" at bounding box center [488, 114] width 54 height 14
click at [479, 129] on link "Enregistrer" at bounding box center [480, 129] width 55 height 9
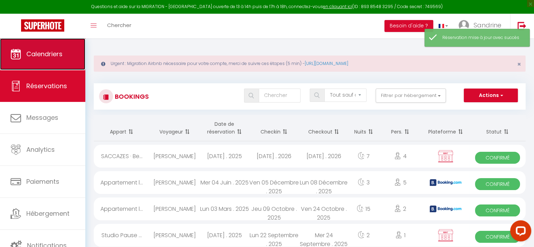
click at [44, 53] on span "Calendriers" at bounding box center [44, 53] width 36 height 9
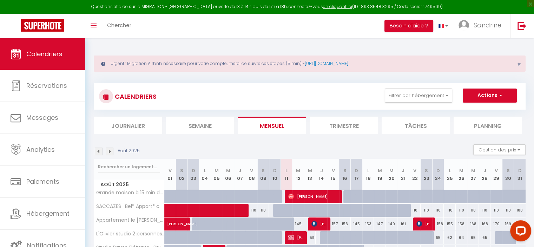
click at [110, 150] on img at bounding box center [110, 151] width 8 height 8
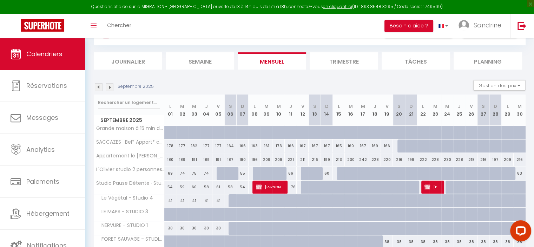
scroll to position [70, 0]
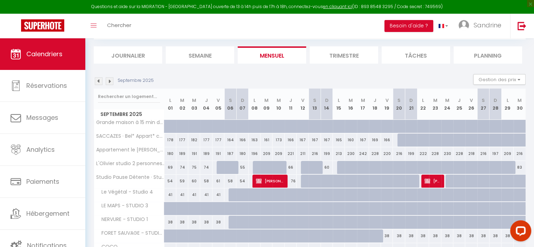
click at [258, 167] on div at bounding box center [259, 167] width 12 height 13
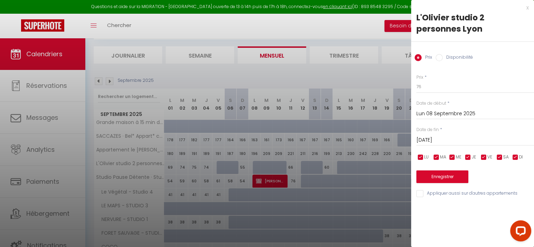
click at [442, 59] on input "Disponibilité" at bounding box center [439, 57] width 7 height 7
click at [433, 140] on input "Mar 09 Septembre 2025" at bounding box center [475, 140] width 118 height 9
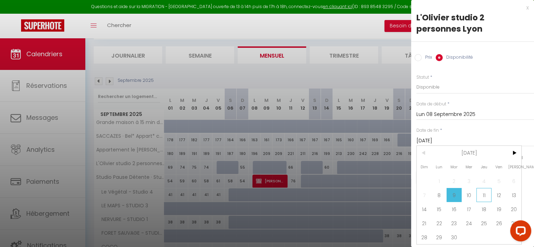
click at [487, 192] on span "11" at bounding box center [483, 195] width 15 height 14
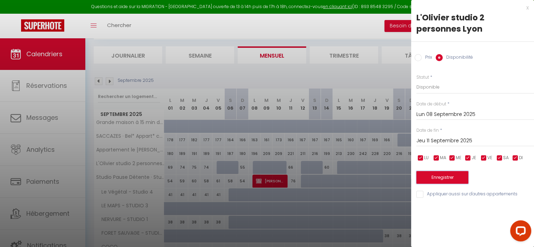
click at [460, 179] on button "Enregistrer" at bounding box center [442, 177] width 52 height 13
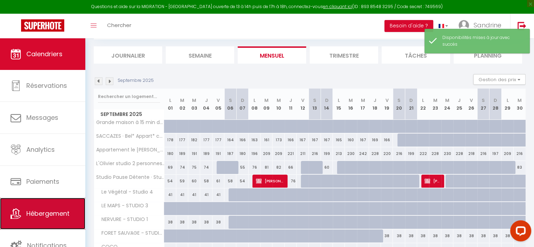
click at [45, 211] on span "Hébergement" at bounding box center [47, 213] width 43 height 9
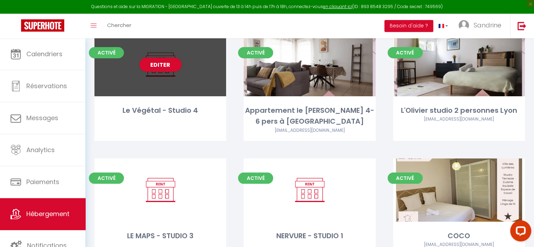
scroll to position [70, 0]
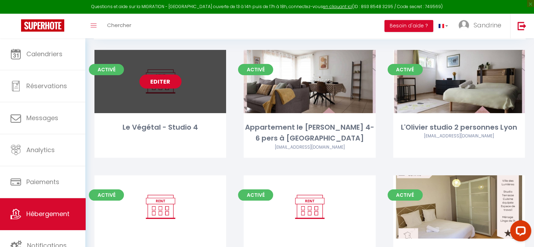
click at [163, 82] on link "Editer" at bounding box center [160, 81] width 42 height 14
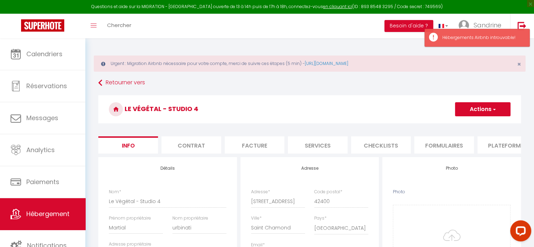
click at [484, 111] on button "Actions" at bounding box center [482, 109] width 55 height 14
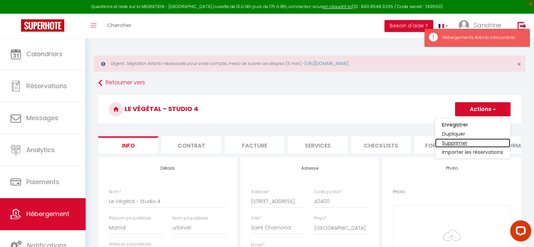
click at [461, 143] on link "Supprimer" at bounding box center [472, 142] width 75 height 9
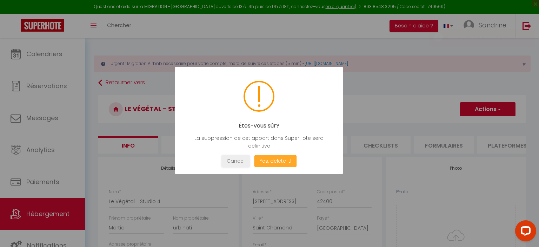
click at [273, 159] on button "Yes, delete it!" at bounding box center [275, 161] width 42 height 12
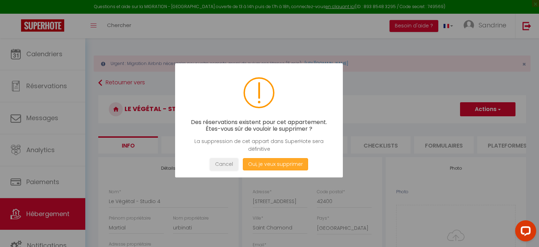
click at [274, 163] on button "Oui, je veux supprimer" at bounding box center [275, 164] width 65 height 12
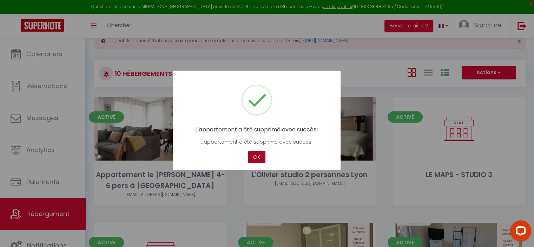
scroll to position [70, 0]
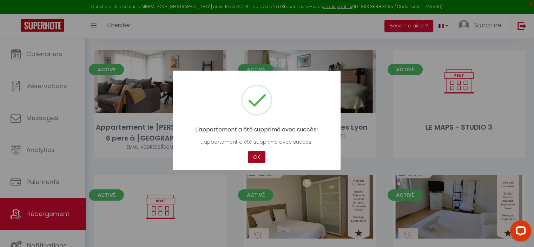
click at [255, 153] on button "OK" at bounding box center [257, 157] width 18 height 12
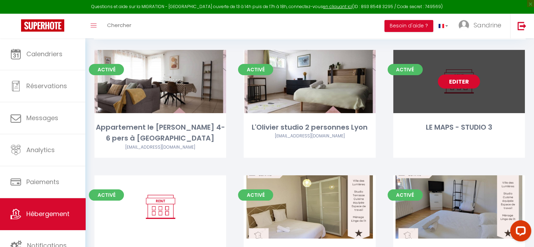
click at [468, 81] on link "Editer" at bounding box center [459, 81] width 42 height 14
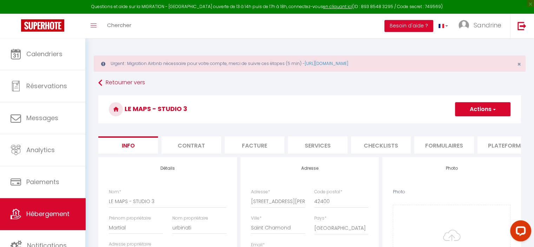
click at [466, 108] on button "Actions" at bounding box center [482, 109] width 55 height 14
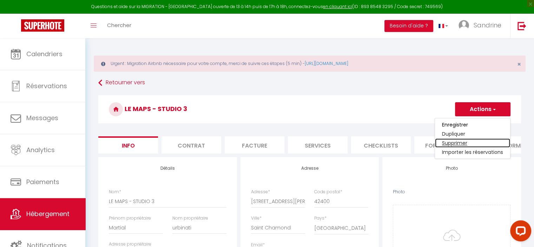
click at [456, 141] on link "Supprimer" at bounding box center [472, 142] width 75 height 9
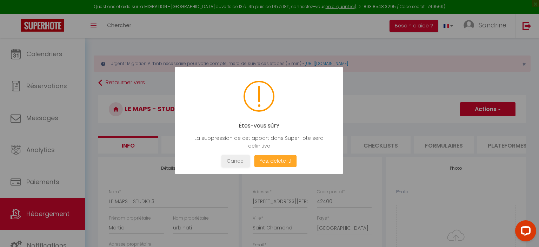
click at [278, 162] on button "Yes, delete it!" at bounding box center [275, 161] width 42 height 12
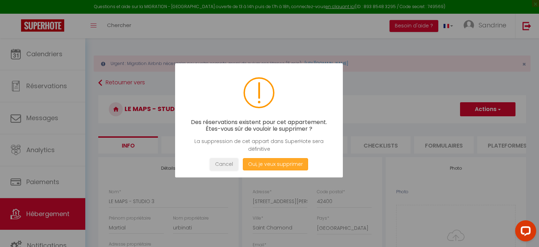
click at [278, 162] on button "Oui, je veux supprimer" at bounding box center [275, 164] width 65 height 12
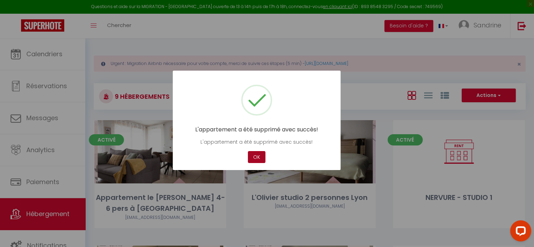
click at [257, 157] on button "OK" at bounding box center [257, 157] width 18 height 12
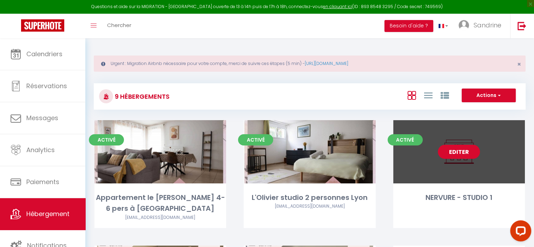
click at [462, 156] on link "Editer" at bounding box center [459, 152] width 42 height 14
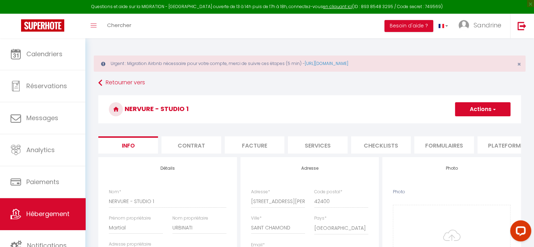
click at [479, 107] on button "Actions" at bounding box center [482, 109] width 55 height 14
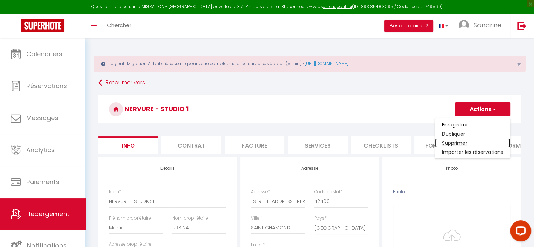
click at [457, 141] on link "Supprimer" at bounding box center [472, 142] width 75 height 9
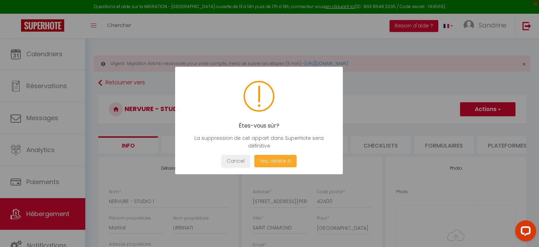
click at [285, 164] on button "Yes, delete it!" at bounding box center [275, 161] width 42 height 12
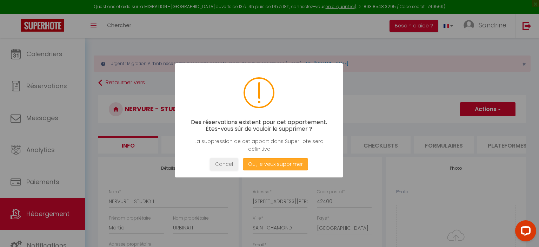
click at [285, 164] on button "Oui, je veux supprimer" at bounding box center [275, 164] width 65 height 12
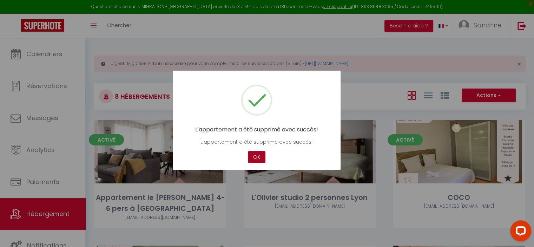
click at [262, 160] on button "OK" at bounding box center [257, 157] width 18 height 12
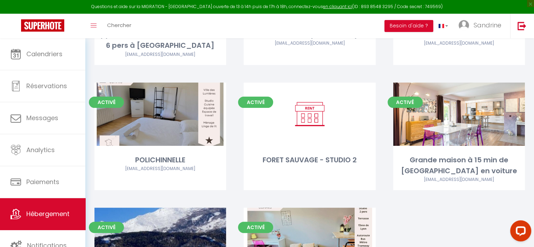
scroll to position [176, 0]
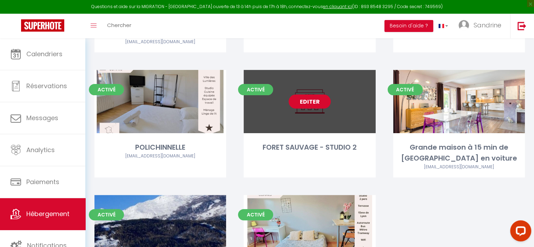
click at [309, 104] on link "Editer" at bounding box center [310, 101] width 42 height 14
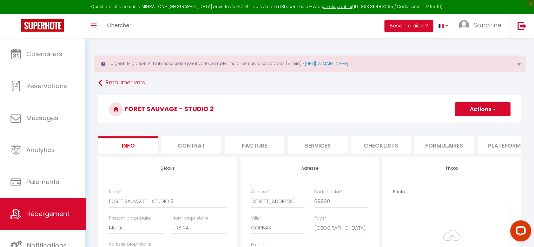
click at [482, 110] on button "Actions" at bounding box center [482, 109] width 55 height 14
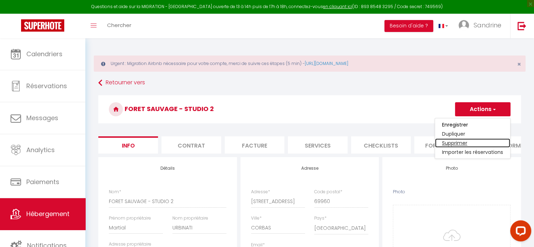
click at [458, 141] on link "Supprimer" at bounding box center [472, 142] width 75 height 9
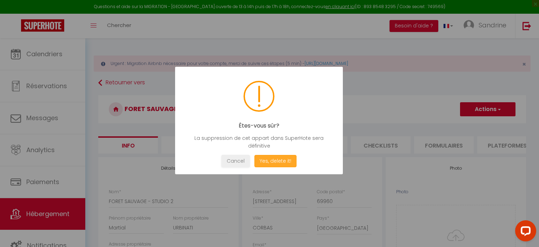
click at [268, 166] on button "Yes, delete it!" at bounding box center [275, 161] width 42 height 12
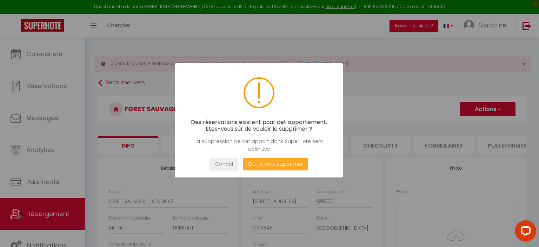
click at [268, 164] on button "Oui, je veux supprimer" at bounding box center [275, 164] width 65 height 12
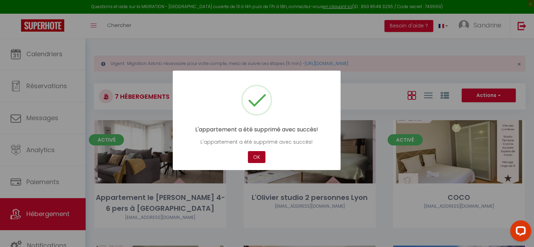
click at [260, 160] on button "OK" at bounding box center [257, 157] width 18 height 12
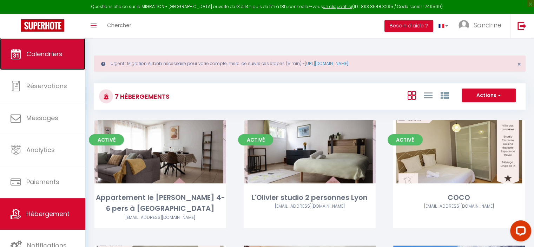
click at [45, 48] on link "Calendriers" at bounding box center [42, 54] width 85 height 32
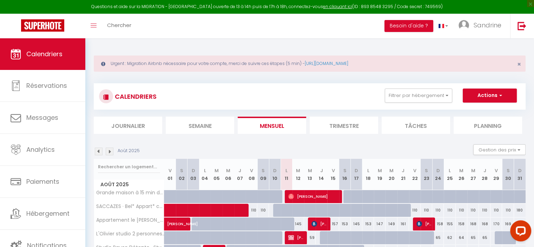
click at [110, 150] on img at bounding box center [110, 151] width 8 height 8
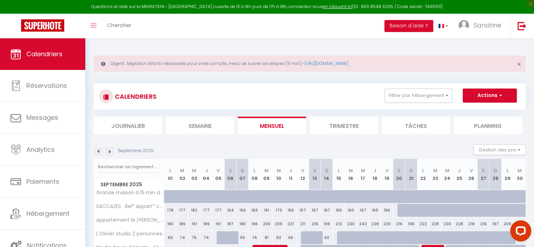
scroll to position [67, 0]
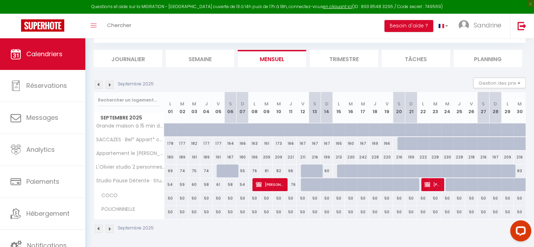
click at [166, 143] on div "178" at bounding box center [170, 143] width 12 height 13
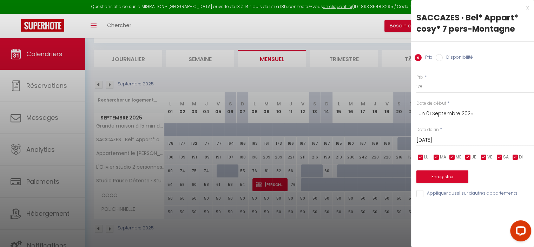
click at [447, 57] on label "Disponibilité" at bounding box center [458, 58] width 30 height 8
click at [443, 57] on input "Disponibilité" at bounding box center [439, 57] width 7 height 7
click at [441, 138] on input "Mar 02 Septembre 2025" at bounding box center [475, 140] width 118 height 9
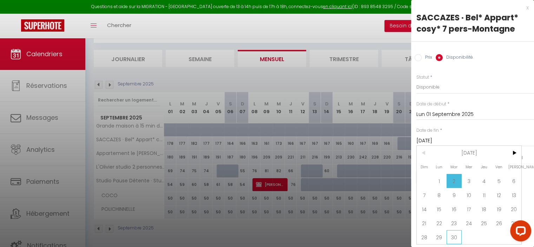
click at [457, 240] on span "30" at bounding box center [453, 237] width 15 height 14
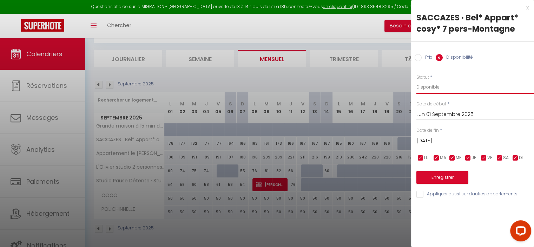
click at [432, 84] on select "Disponible Indisponible" at bounding box center [475, 86] width 118 height 13
click at [416, 80] on select "Disponible Indisponible" at bounding box center [475, 86] width 118 height 13
click at [444, 179] on button "Enregistrer" at bounding box center [442, 177] width 52 height 13
